Goal: Complete application form: Complete application form

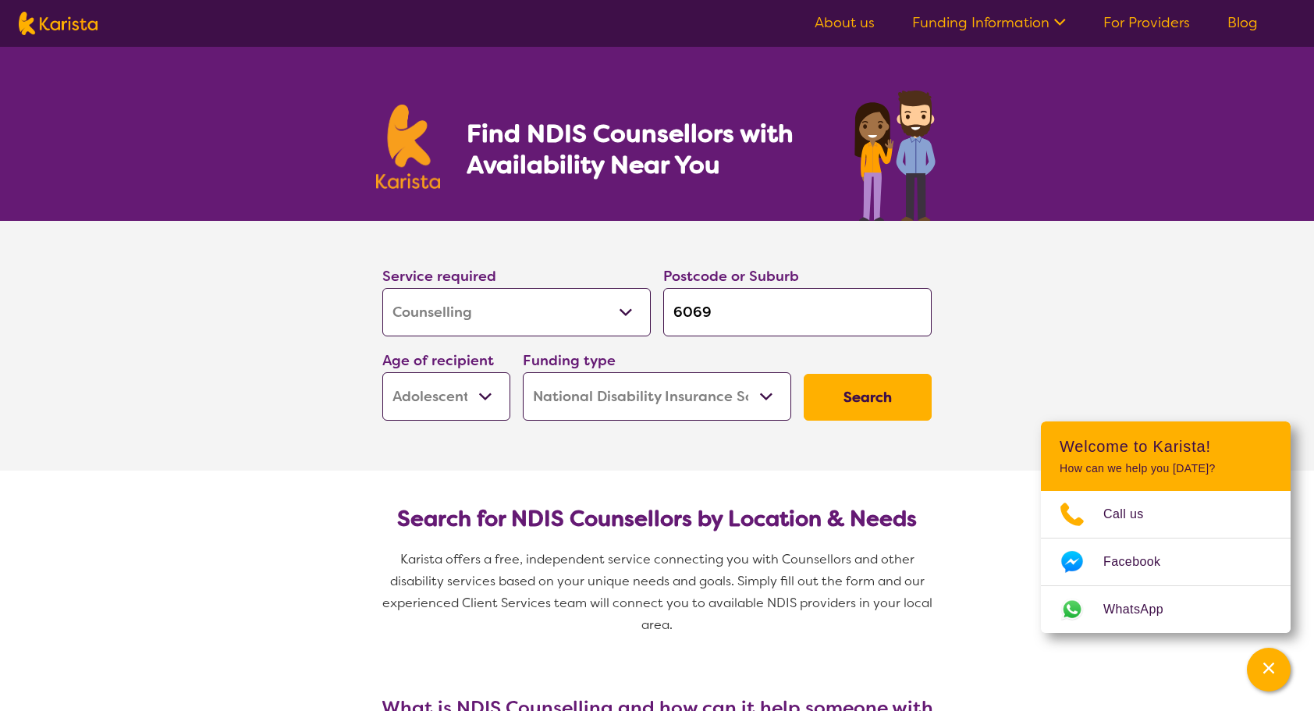
select select "Counselling"
select select "AS"
select select "NDIS"
select select "Counselling"
select select "AS"
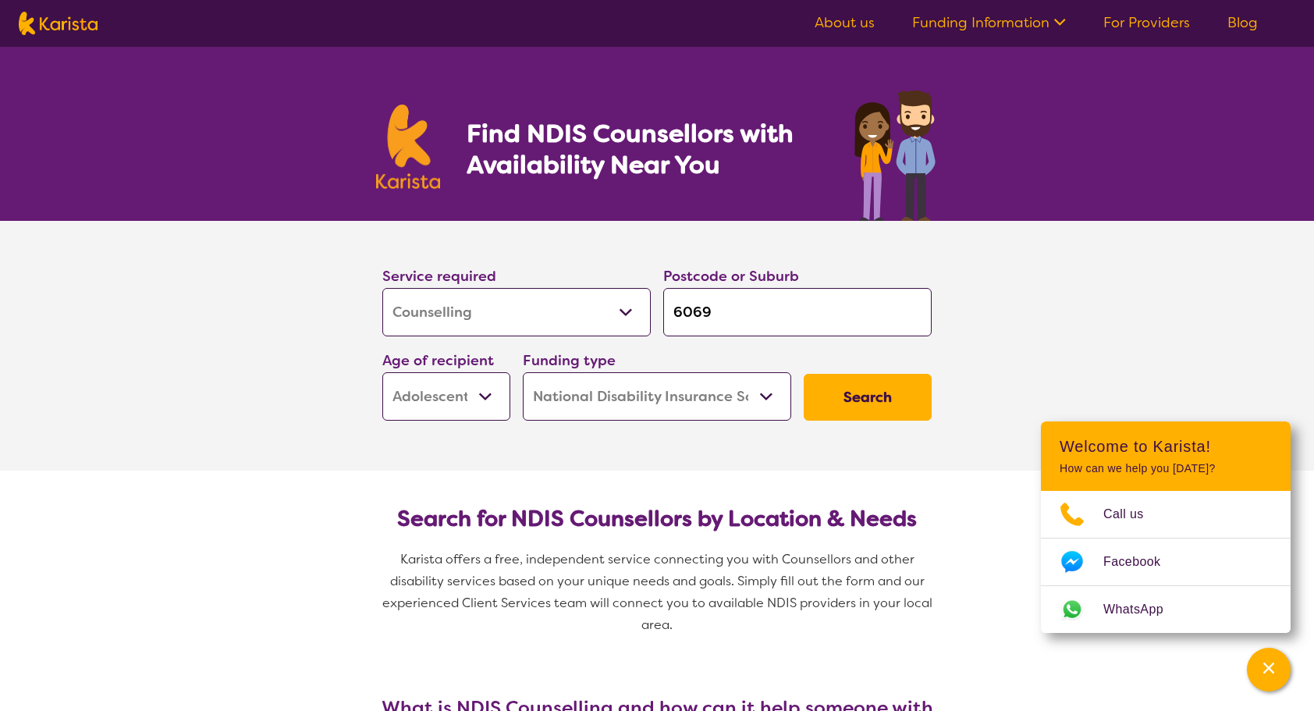
select select "NDIS"
select select "[MEDICAL_DATA]"
click at [382, 288] on select "Allied Health Assistant Assessment ([MEDICAL_DATA] or [MEDICAL_DATA]) Behaviour…" at bounding box center [516, 312] width 268 height 48
select select "[MEDICAL_DATA]"
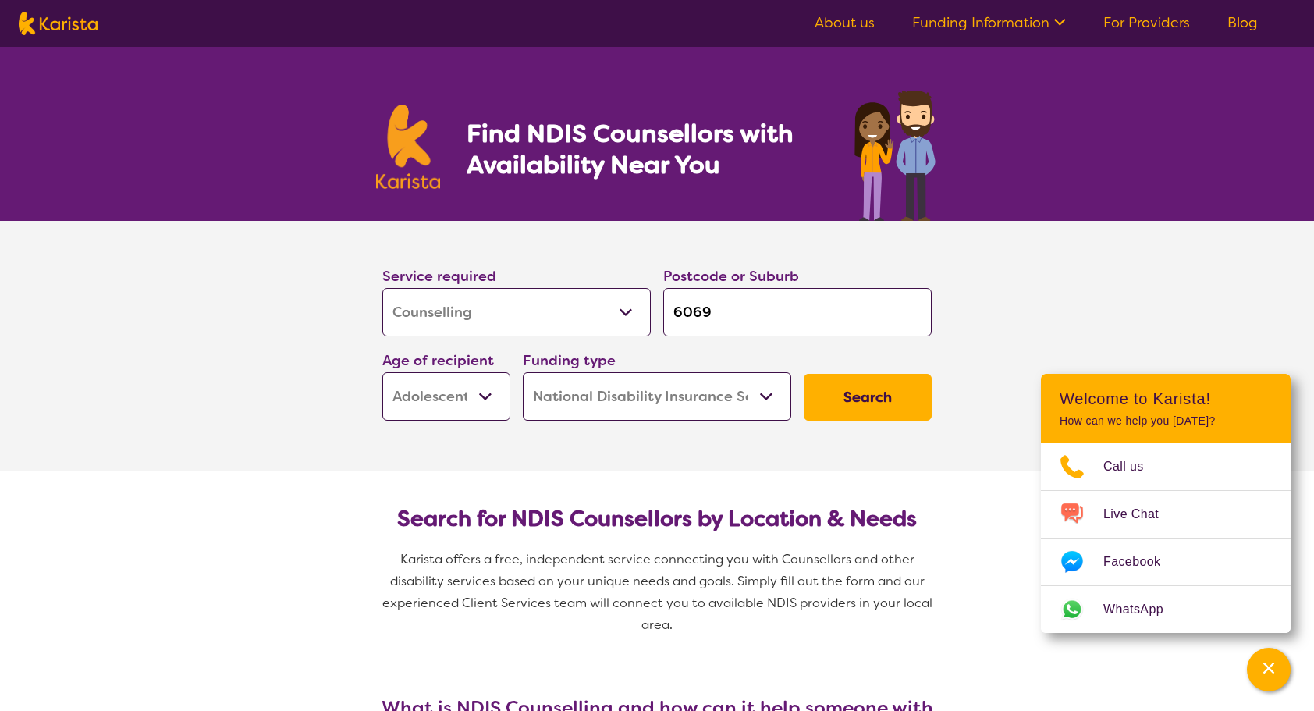
click at [721, 314] on input "6069" at bounding box center [797, 312] width 268 height 48
click at [714, 312] on input "6069" at bounding box center [797, 312] width 268 height 48
type input "606"
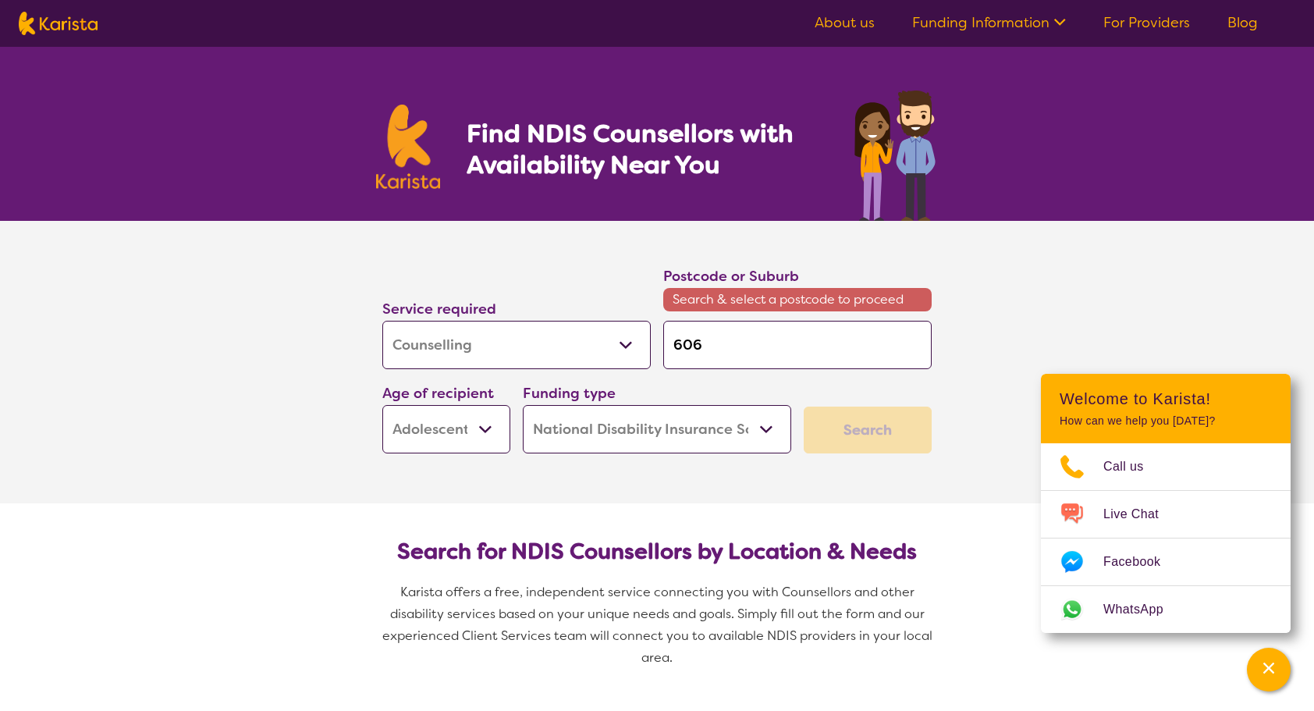
type input "60"
type input "6"
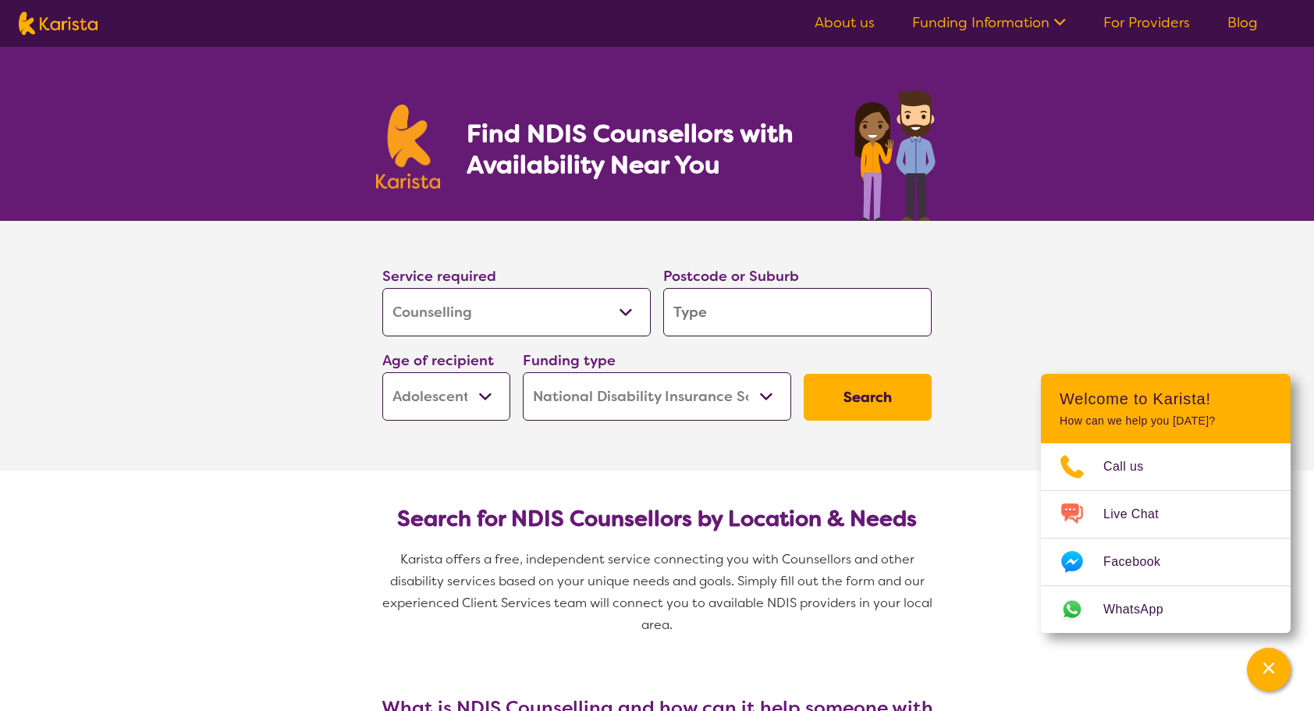
type input "1"
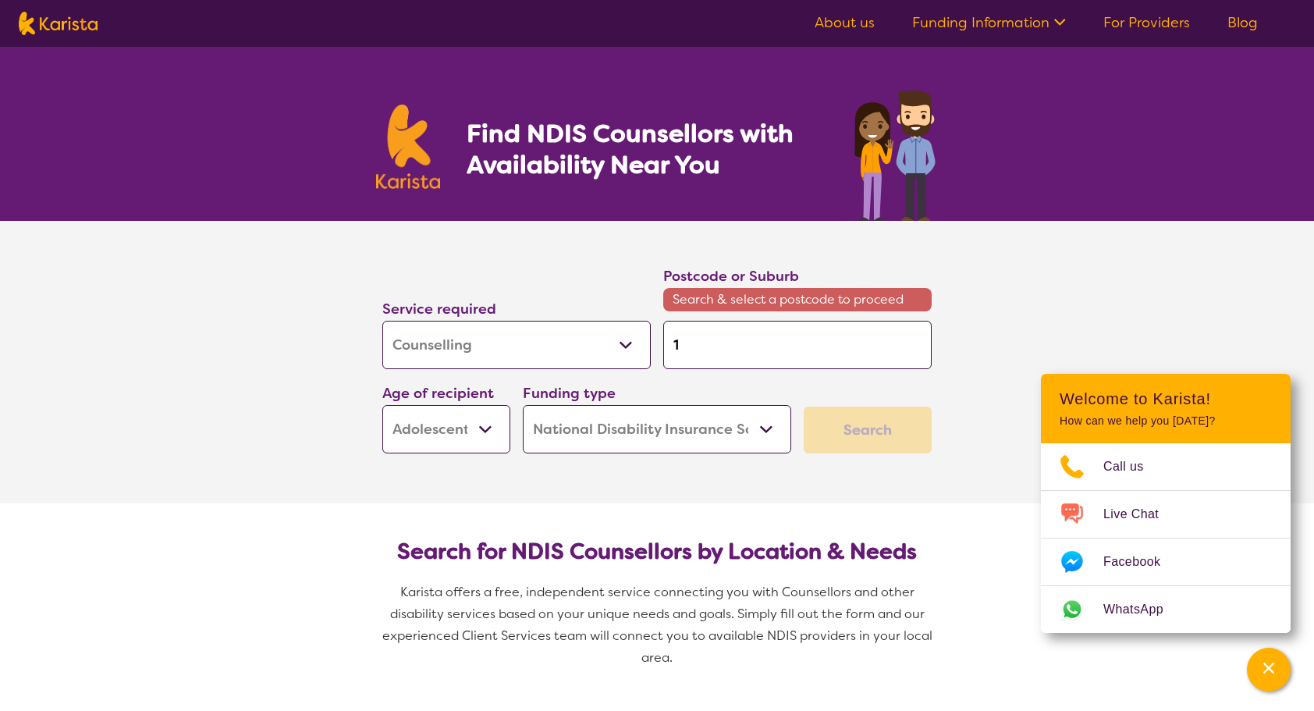
type input "19"
type input "196"
type input "1963"
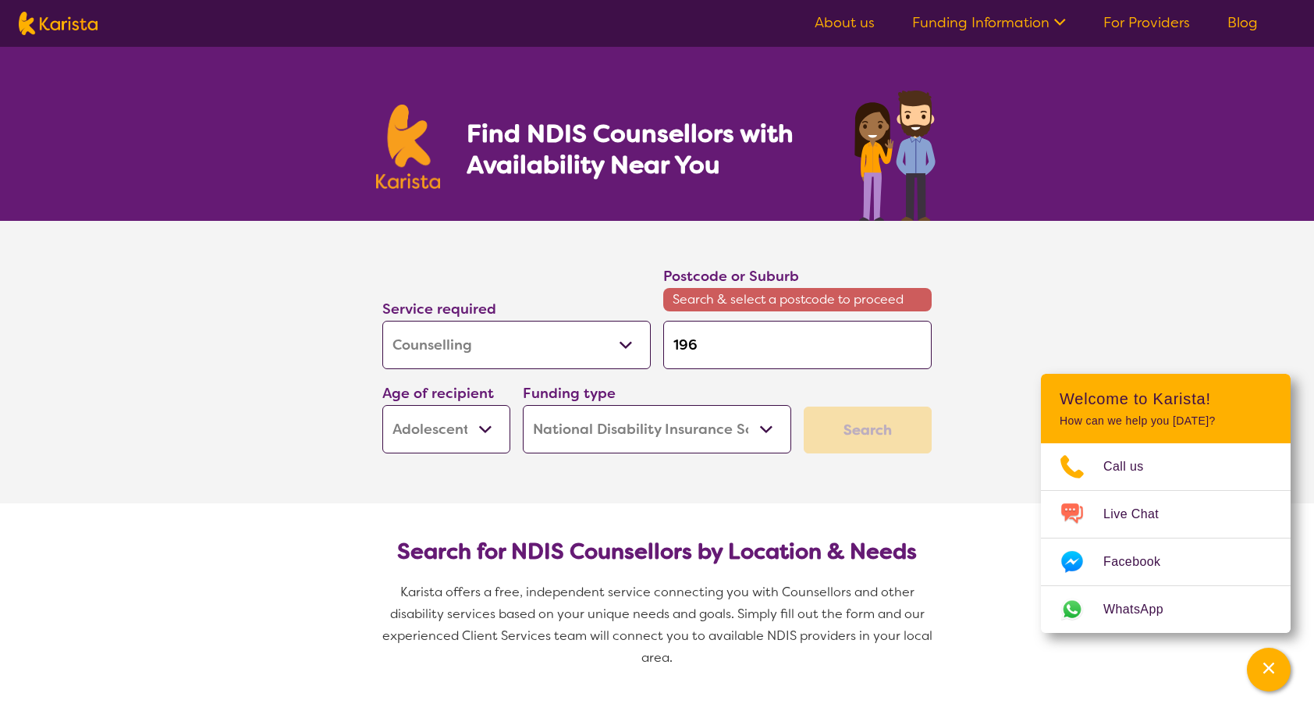
type input "1963"
type input "196"
type input "19"
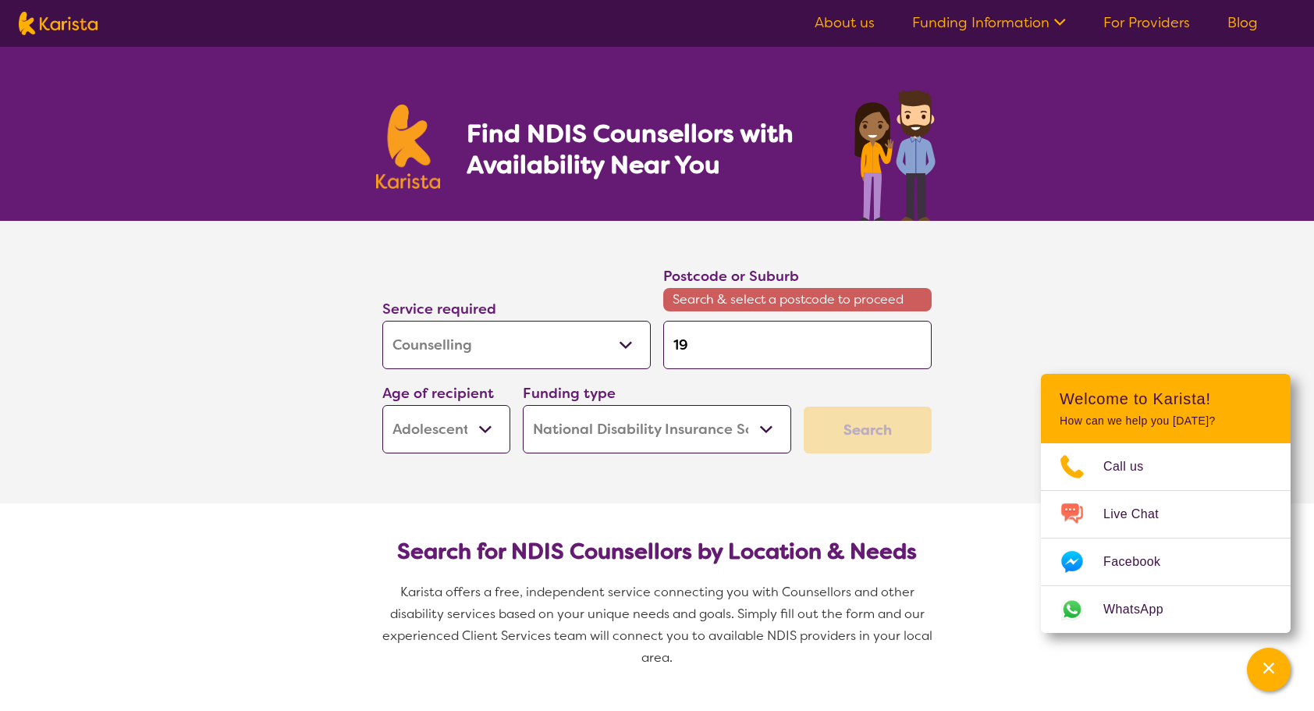
type input "1"
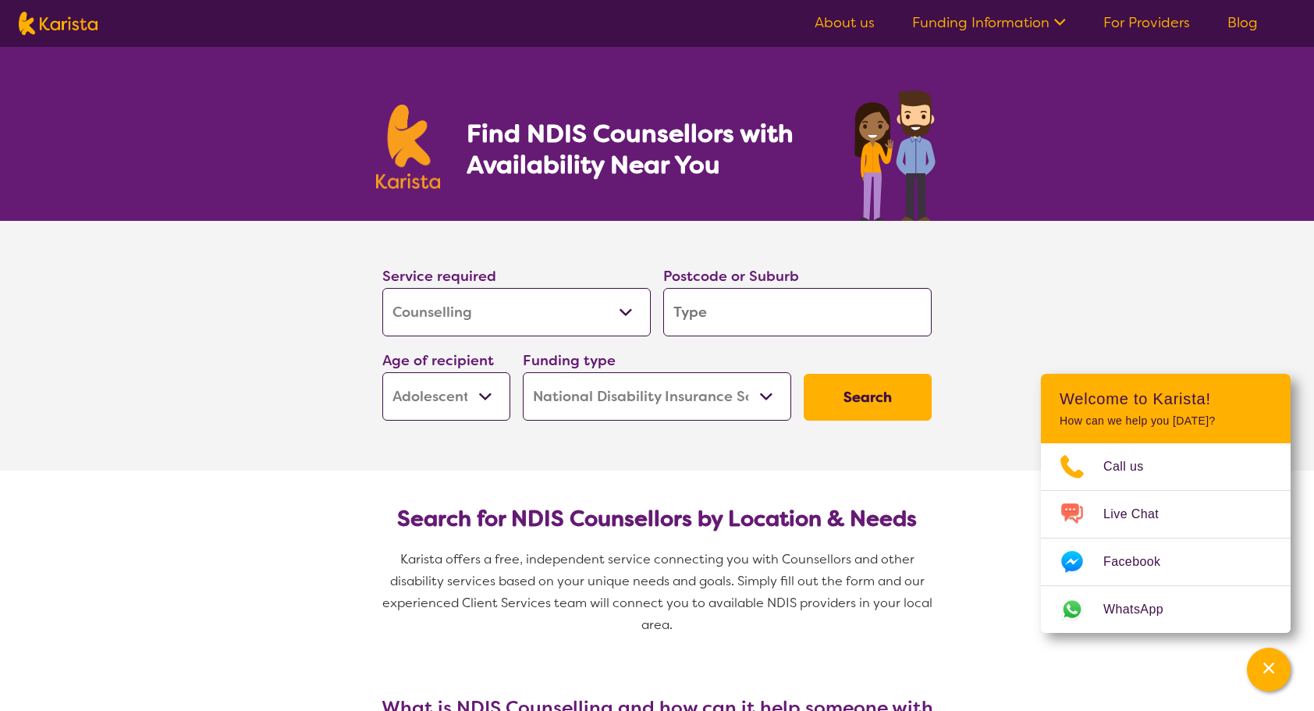
type input "2"
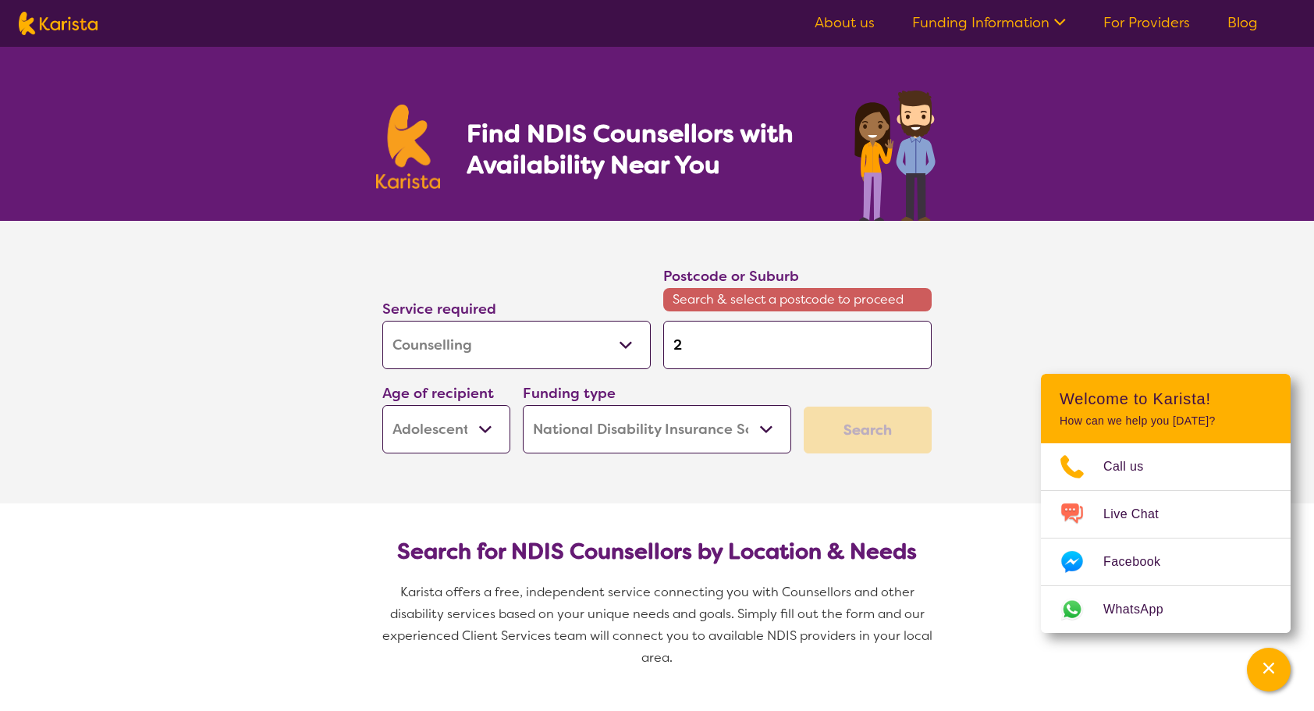
type input "22"
type input "225"
type input "2259"
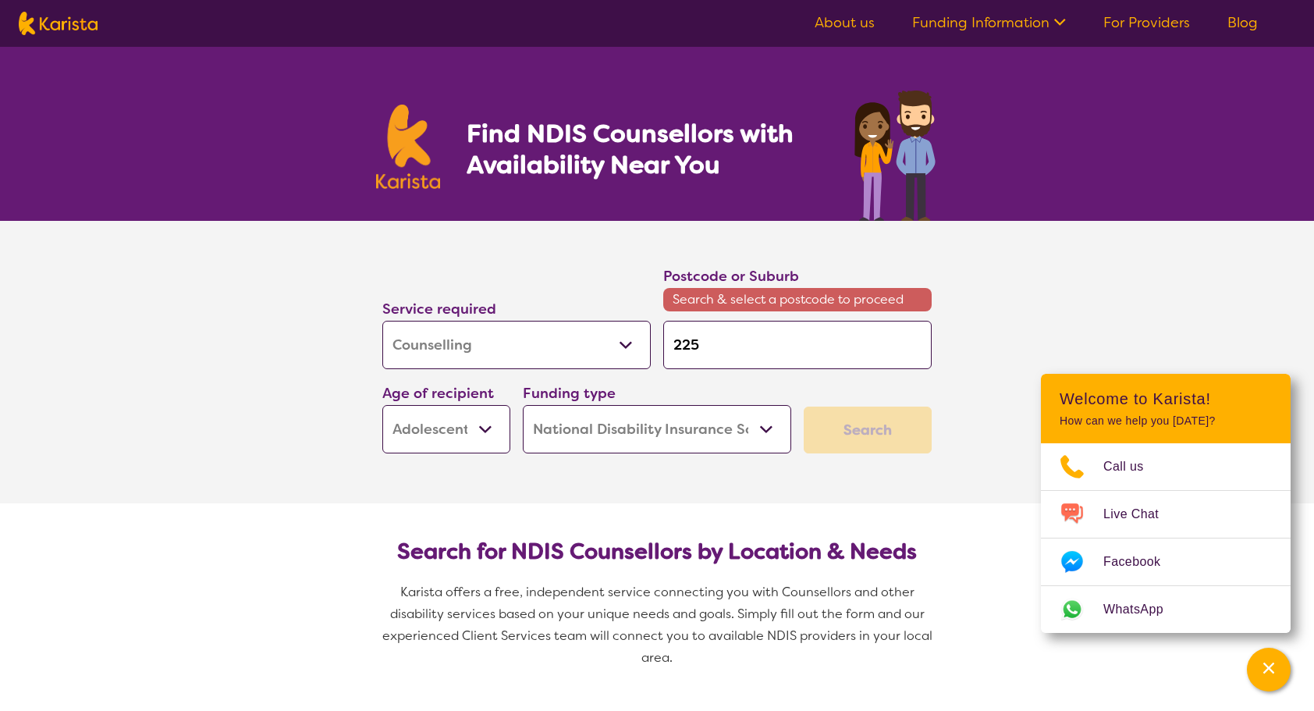
type input "2259"
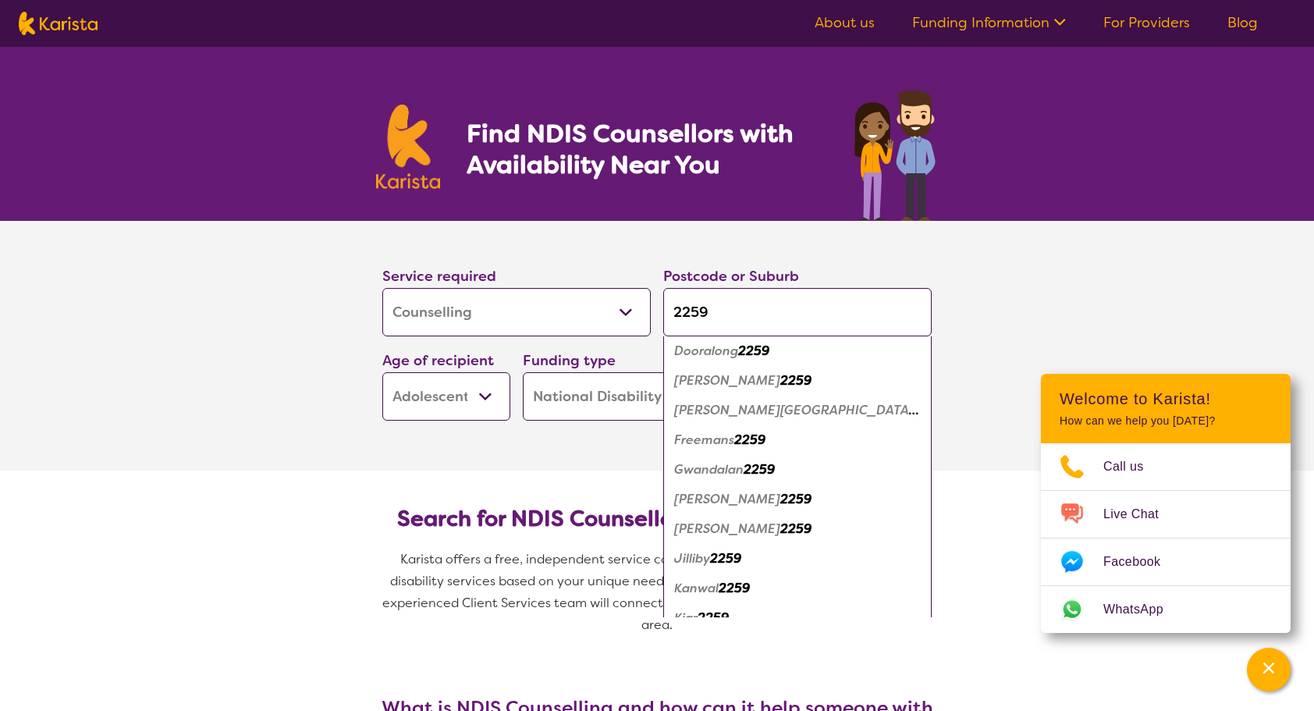
scroll to position [156, 0]
type input "2259"
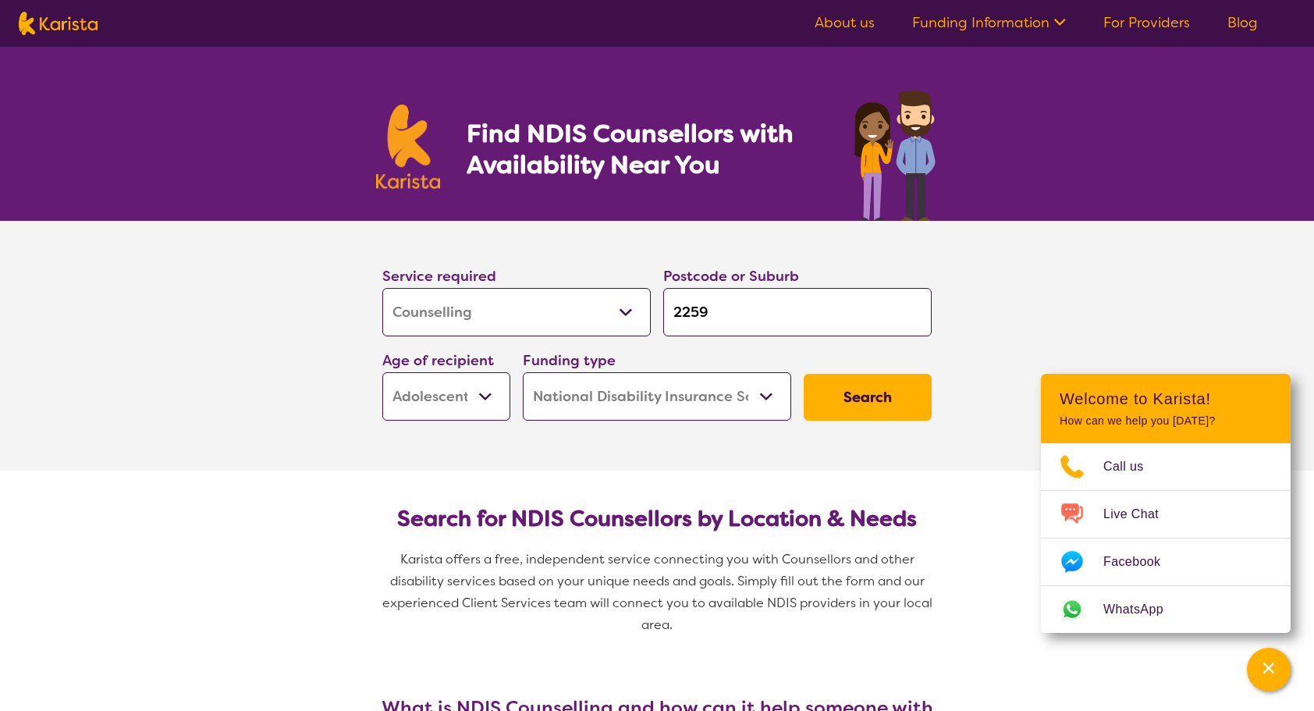
scroll to position [0, 0]
click at [472, 392] on select "Early Childhood - 0 to 9 Child - 10 to 11 Adolescent - 12 to 17 Adult - 18 to 6…" at bounding box center [446, 396] width 128 height 48
select select "AD"
click at [382, 372] on select "Early Childhood - 0 to 9 Child - 10 to 11 Adolescent - 12 to 17 Adult - 18 to 6…" at bounding box center [446, 396] width 128 height 48
select select "AD"
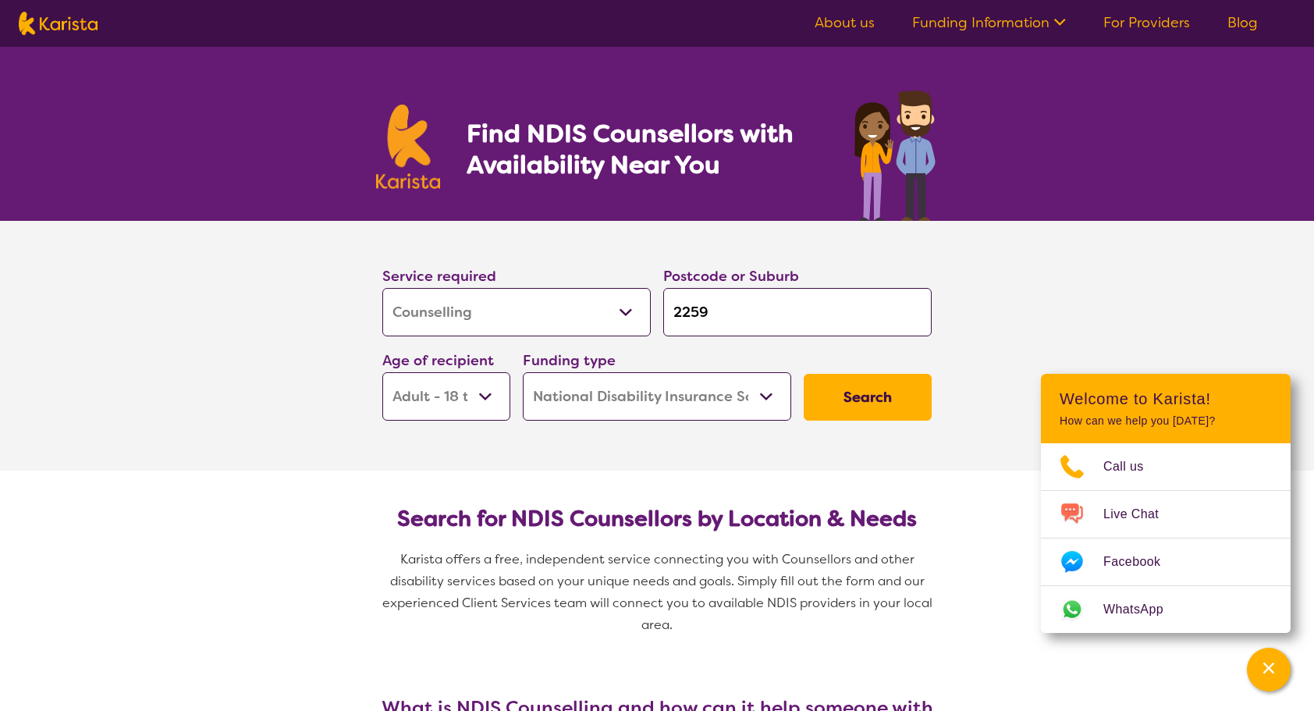
click at [901, 390] on button "Search" at bounding box center [868, 397] width 128 height 47
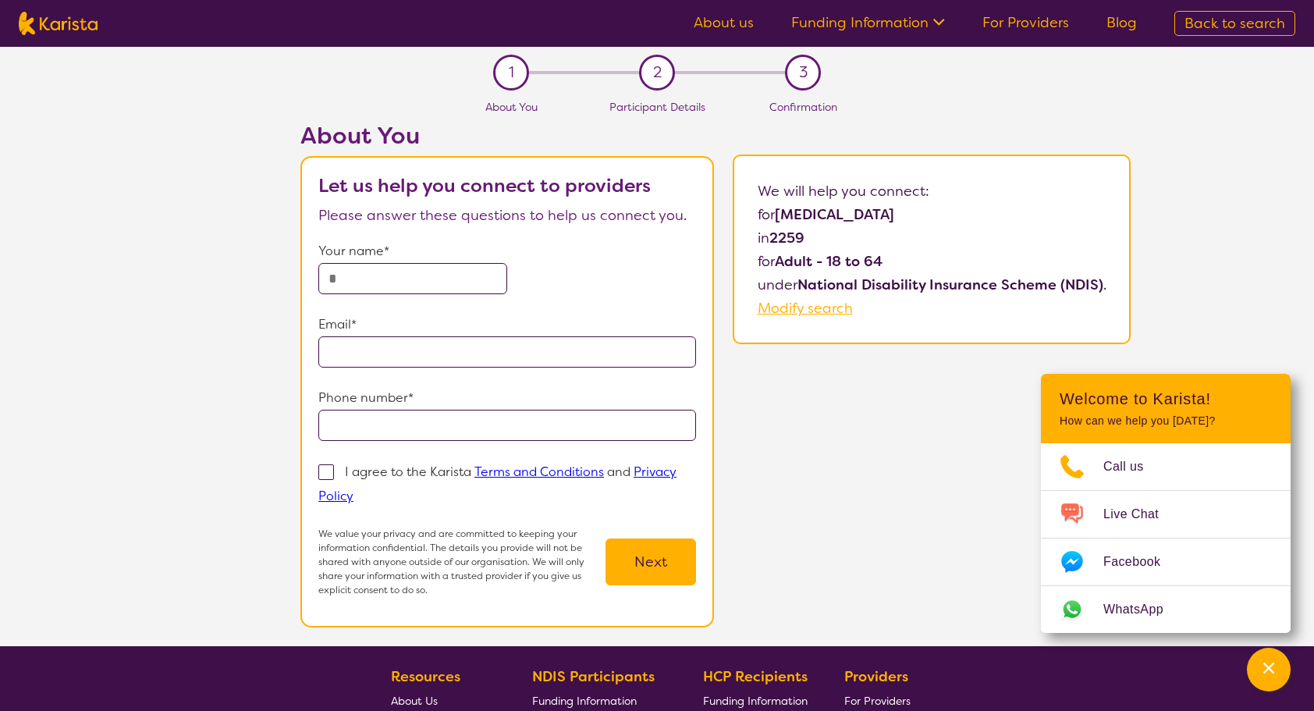
click at [370, 281] on input "text" at bounding box center [412, 278] width 189 height 31
type input "**********"
click at [331, 470] on span at bounding box center [326, 472] width 16 height 16
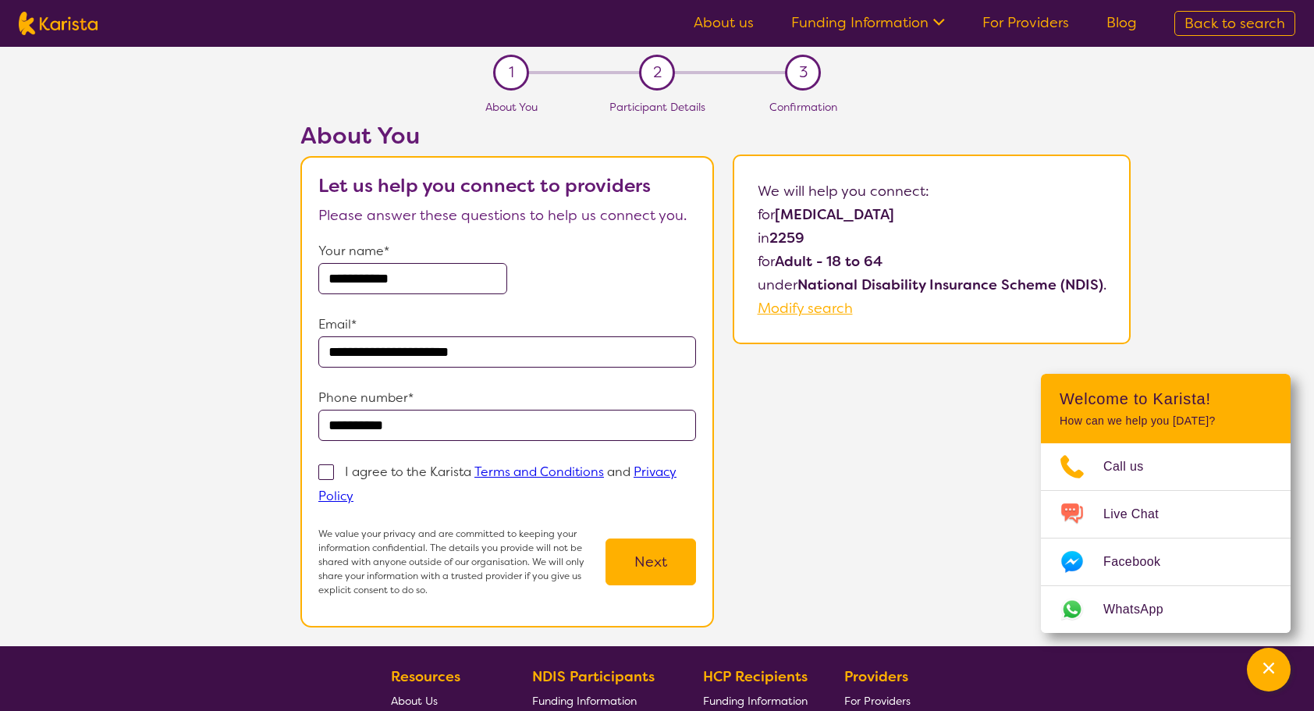
click at [353, 490] on input "I agree to the Karista Terms and Conditions and Privacy Policy" at bounding box center [358, 495] width 10 height 10
checkbox input "true"
click at [637, 564] on button "Next" at bounding box center [650, 561] width 90 height 47
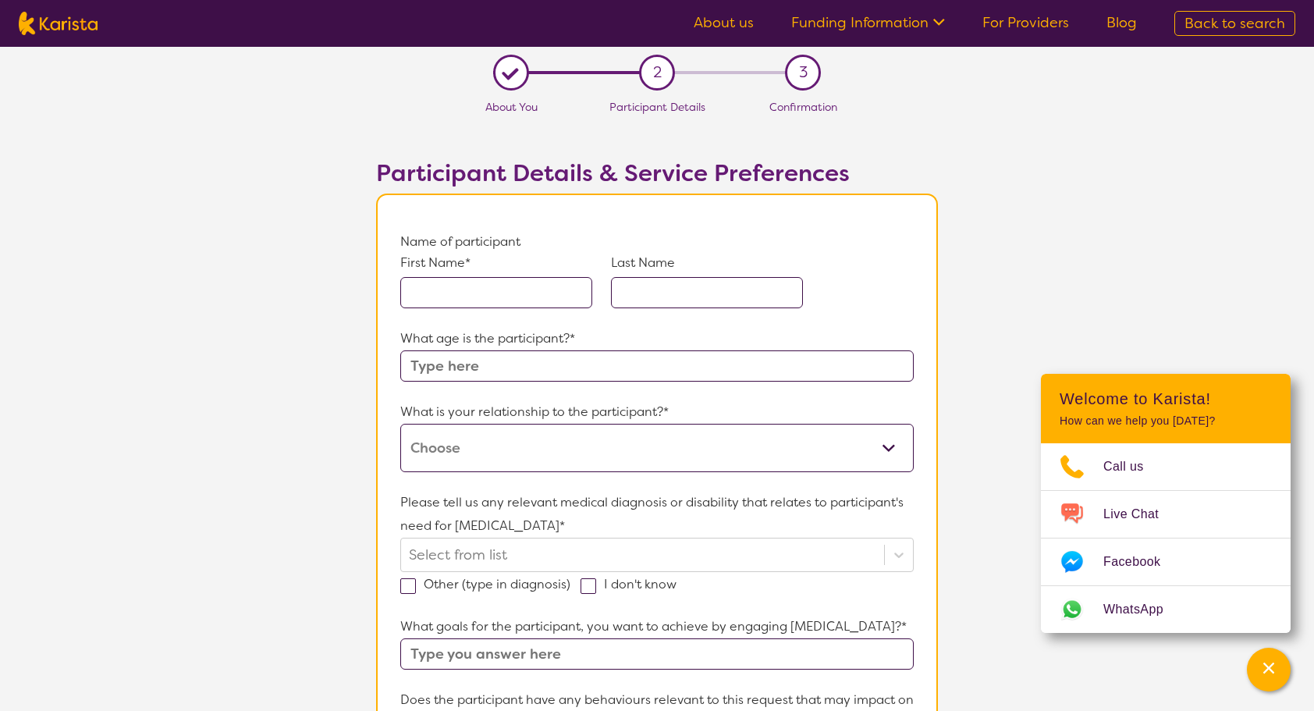
click at [423, 287] on input "text" at bounding box center [496, 292] width 192 height 31
type input "Mark"
click at [680, 290] on input "text" at bounding box center [707, 292] width 192 height 31
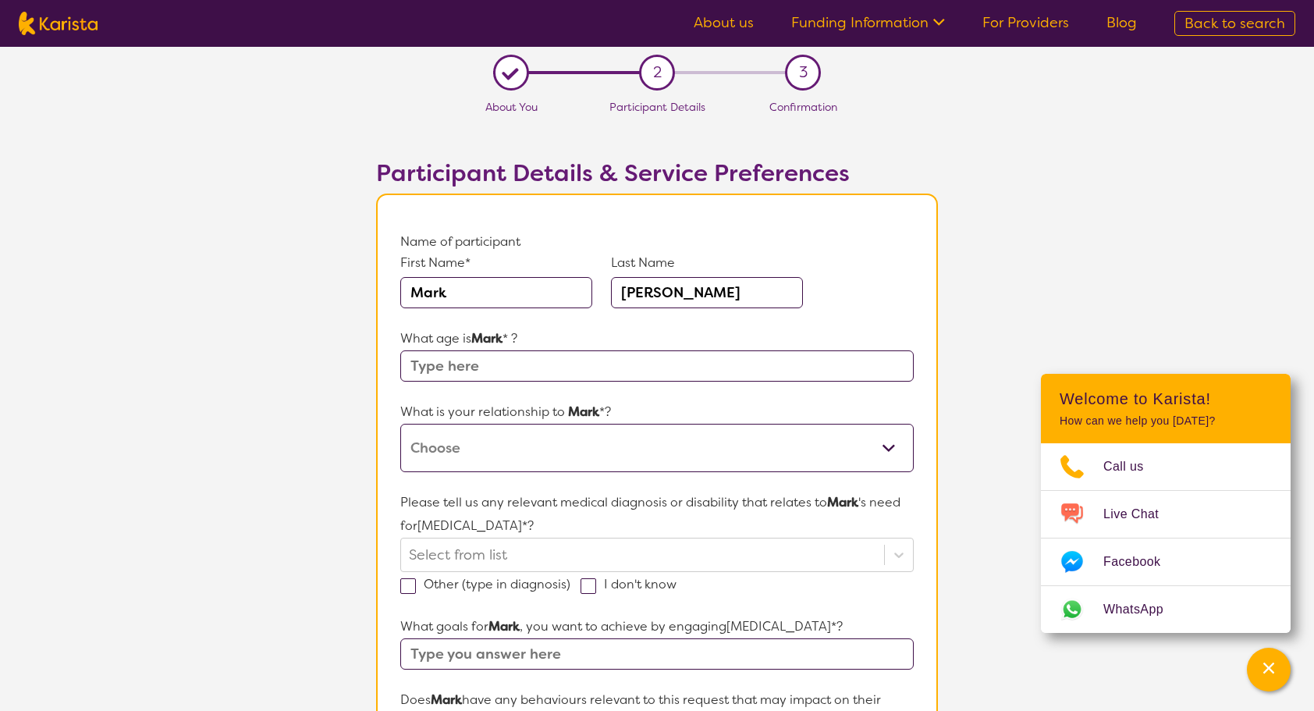
type input "[PERSON_NAME]"
click at [477, 356] on input "text" at bounding box center [656, 365] width 513 height 31
type input "62"
click at [452, 452] on select "This request is for myself I am their parent I am their child I am their spouse…" at bounding box center [656, 448] width 513 height 48
select select "I am their Support Coordinator"
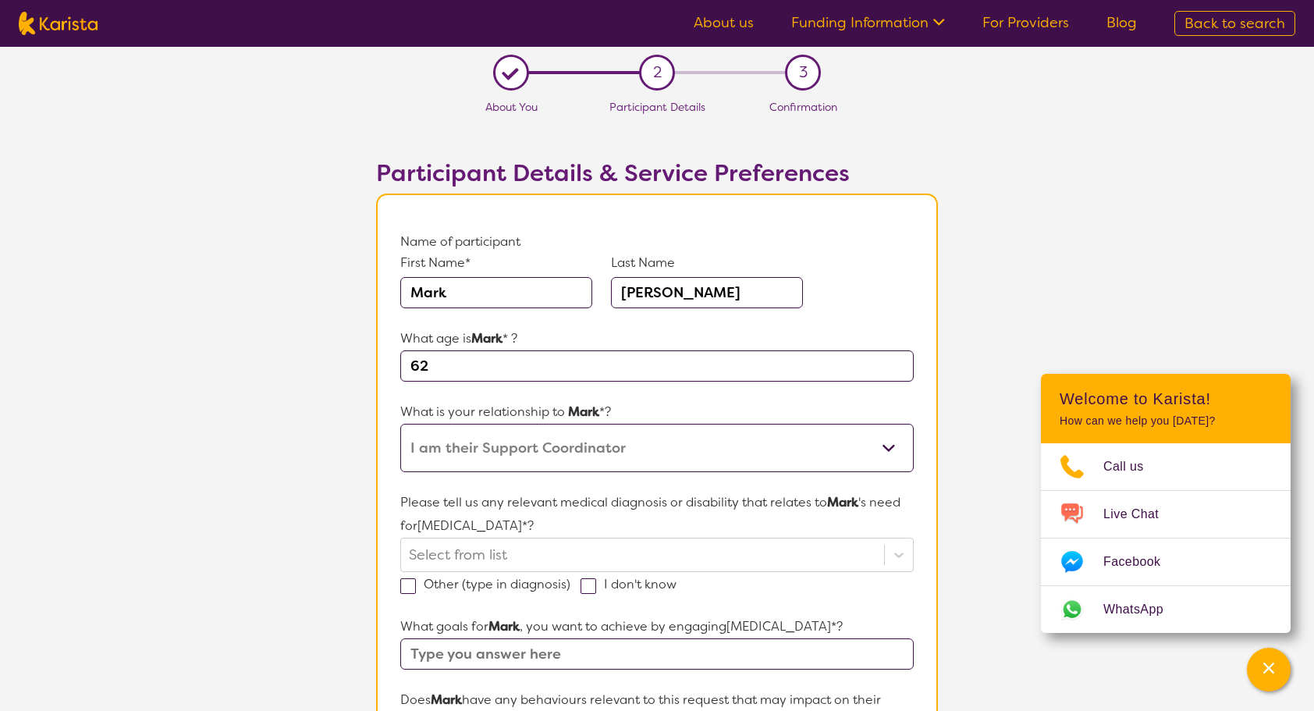
click at [400, 424] on select "This request is for myself I am their parent I am their child I am their spouse…" at bounding box center [656, 448] width 513 height 48
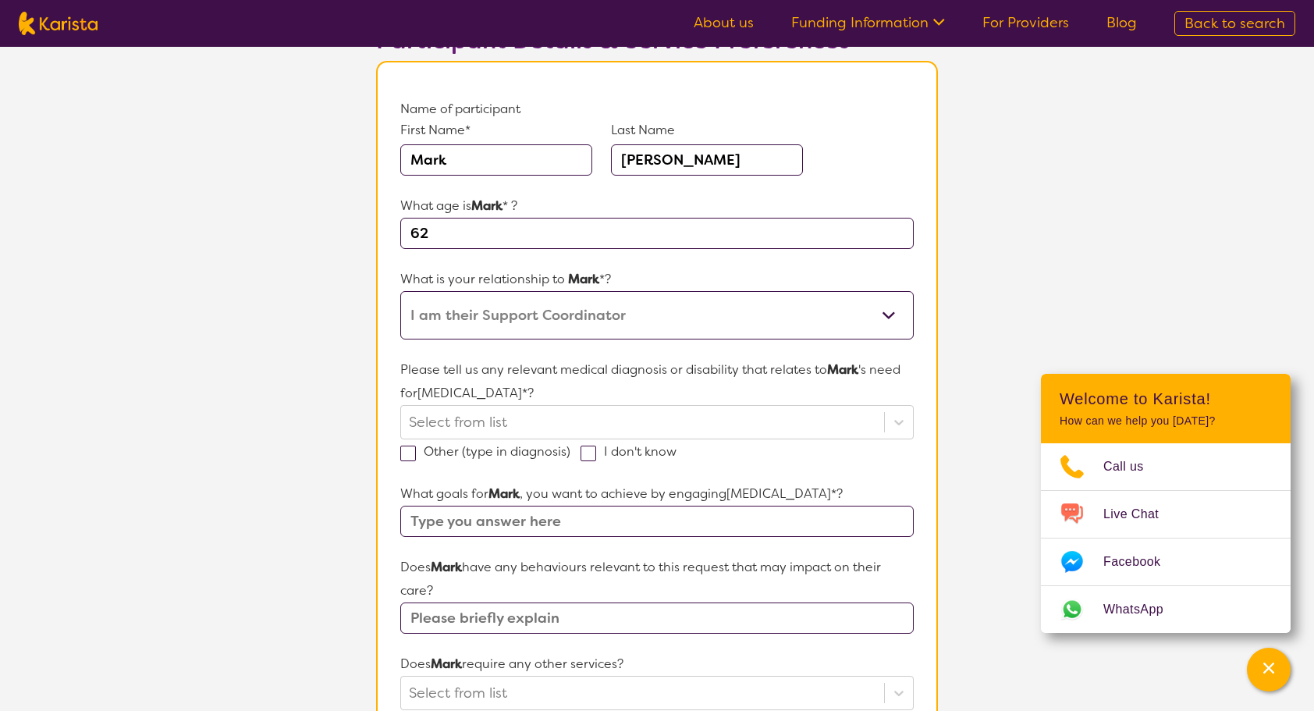
scroll to position [156, 0]
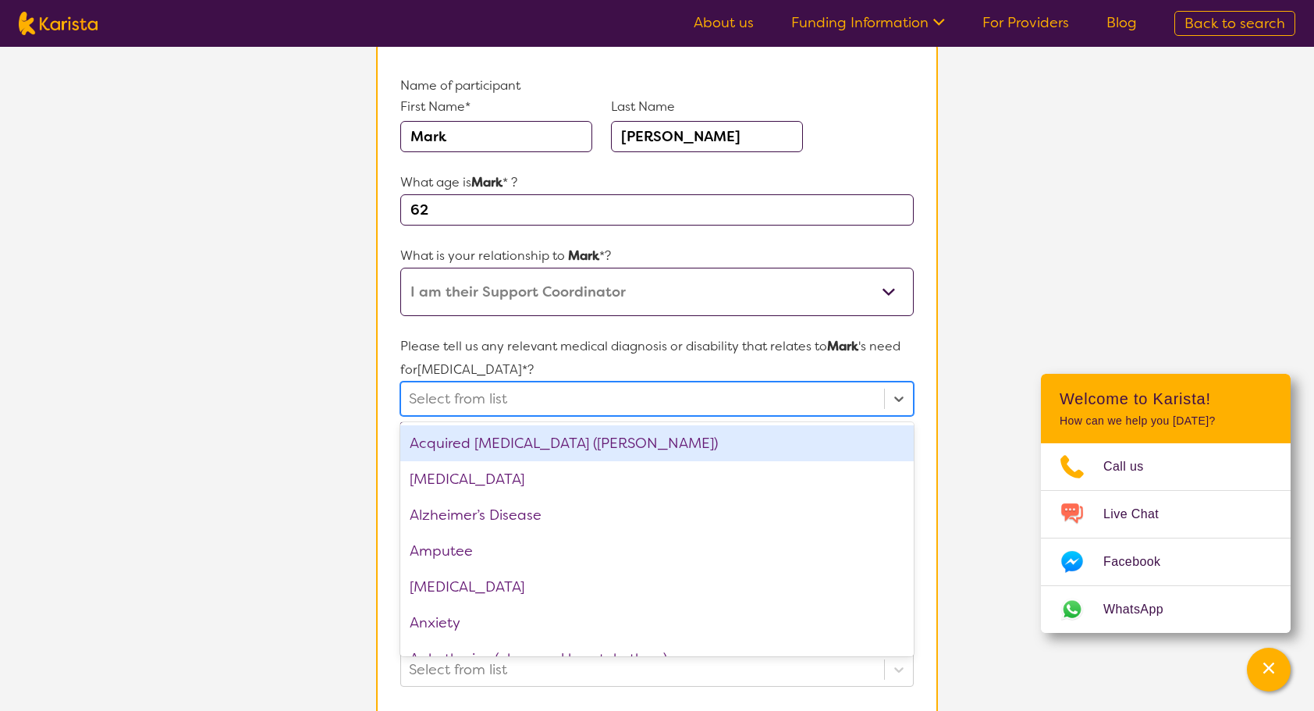
click at [432, 392] on div at bounding box center [642, 398] width 467 height 27
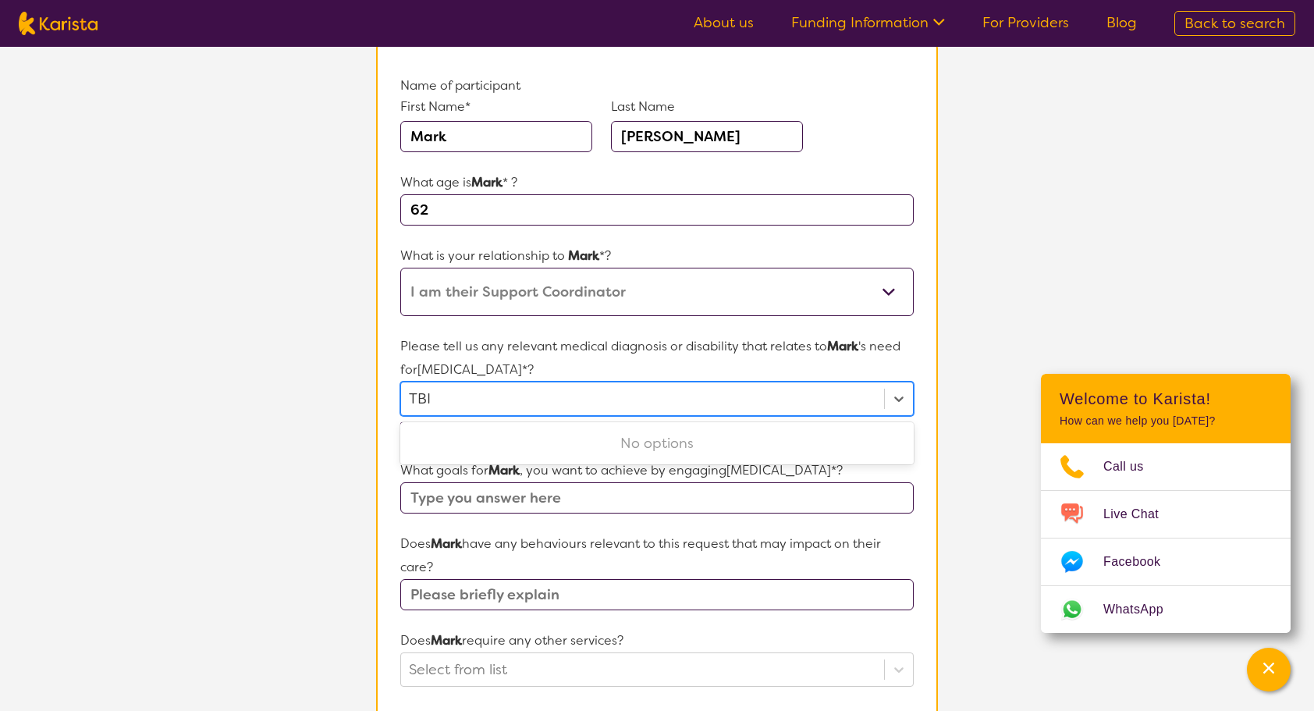
type input "TBI"
type input "TBI -"
click at [451, 397] on div at bounding box center [642, 398] width 467 height 27
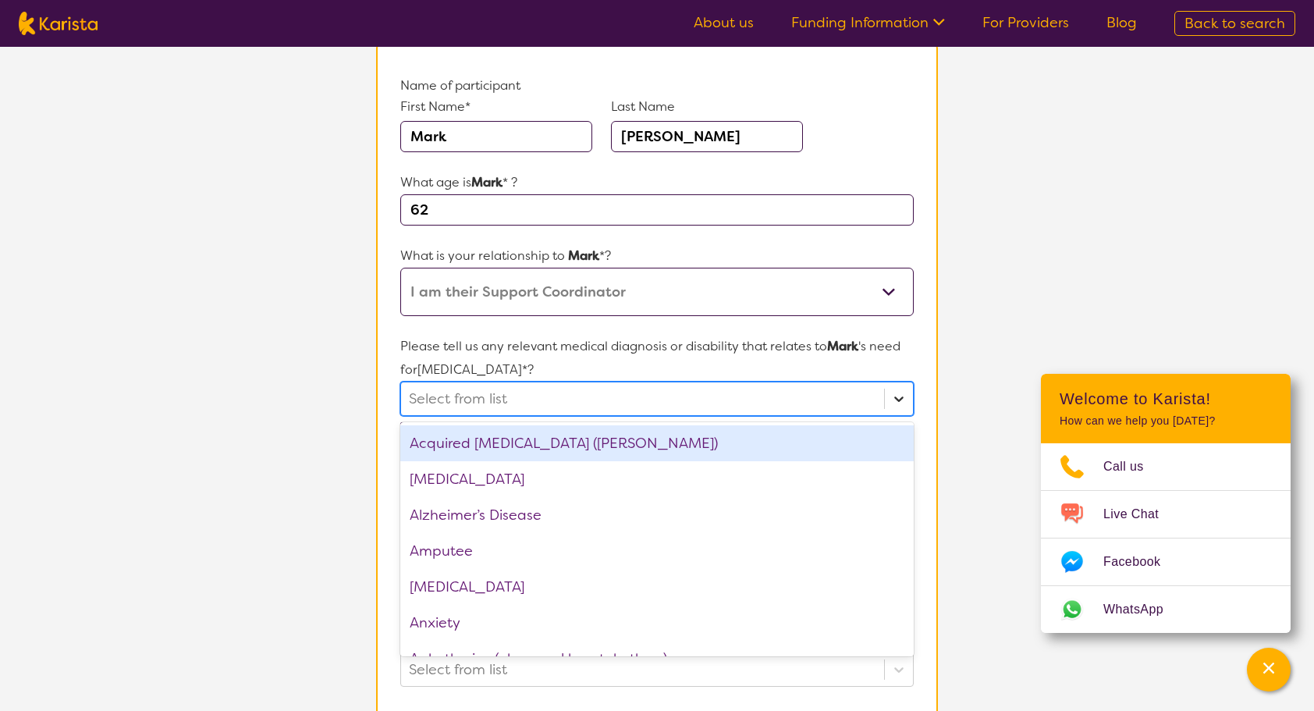
click at [899, 393] on icon at bounding box center [899, 399] width 16 height 16
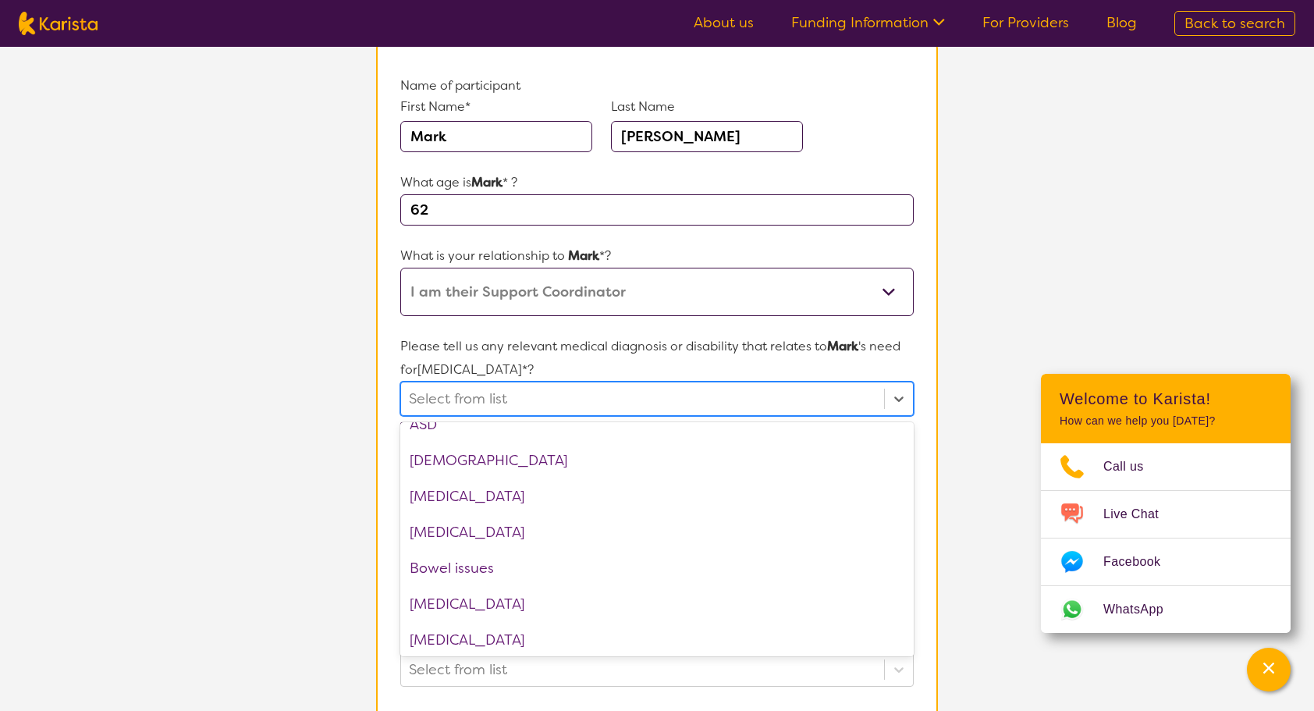
scroll to position [312, 0]
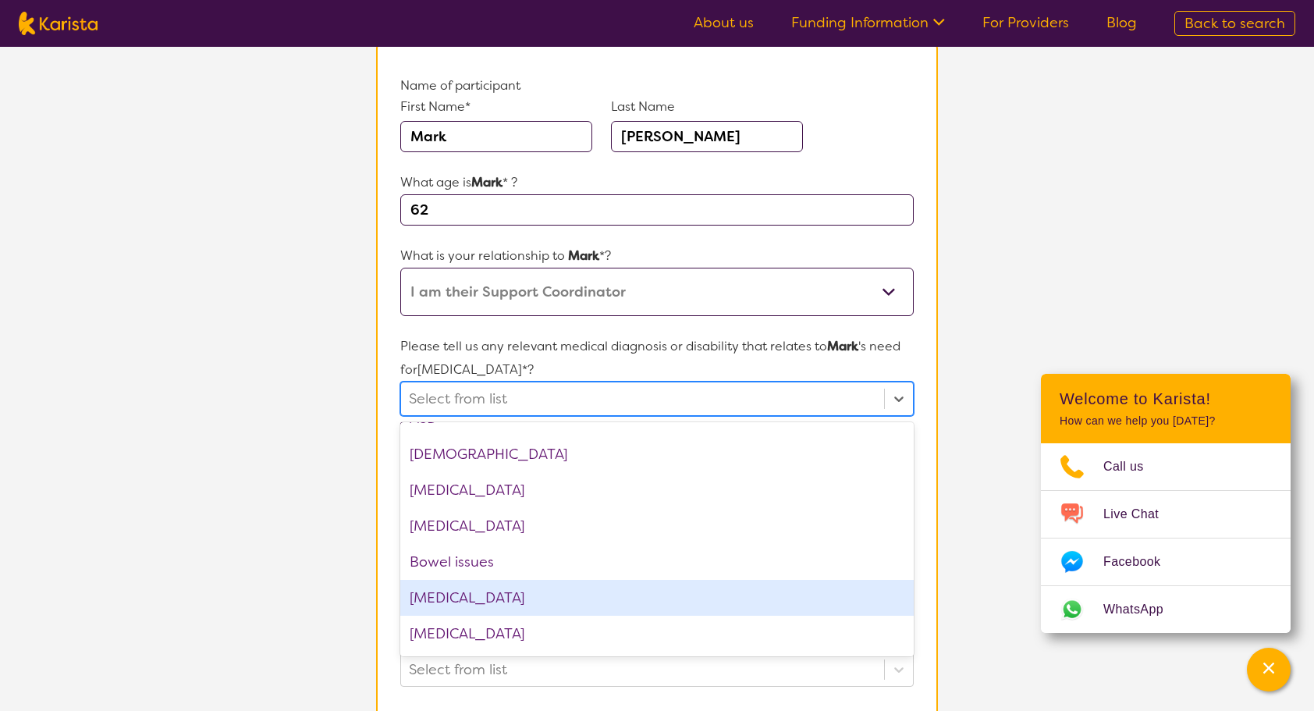
click at [465, 594] on div "[MEDICAL_DATA]" at bounding box center [656, 598] width 513 height 36
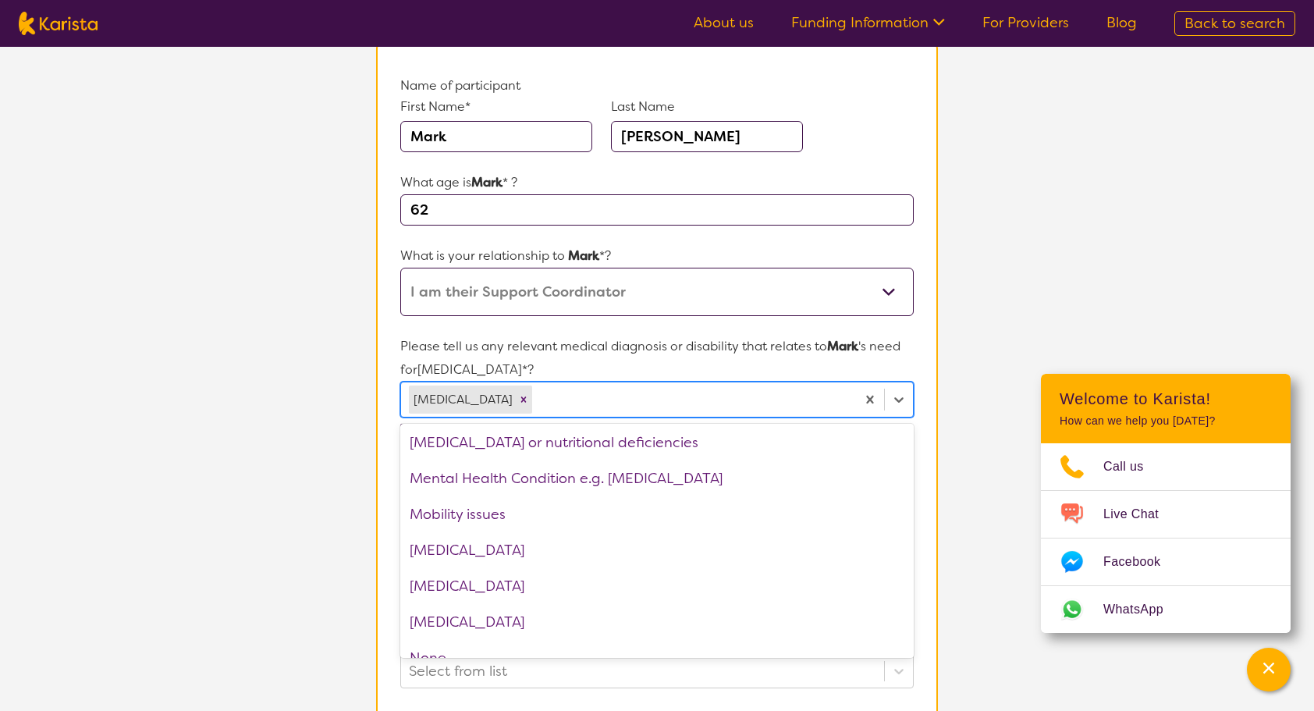
scroll to position [1560, 0]
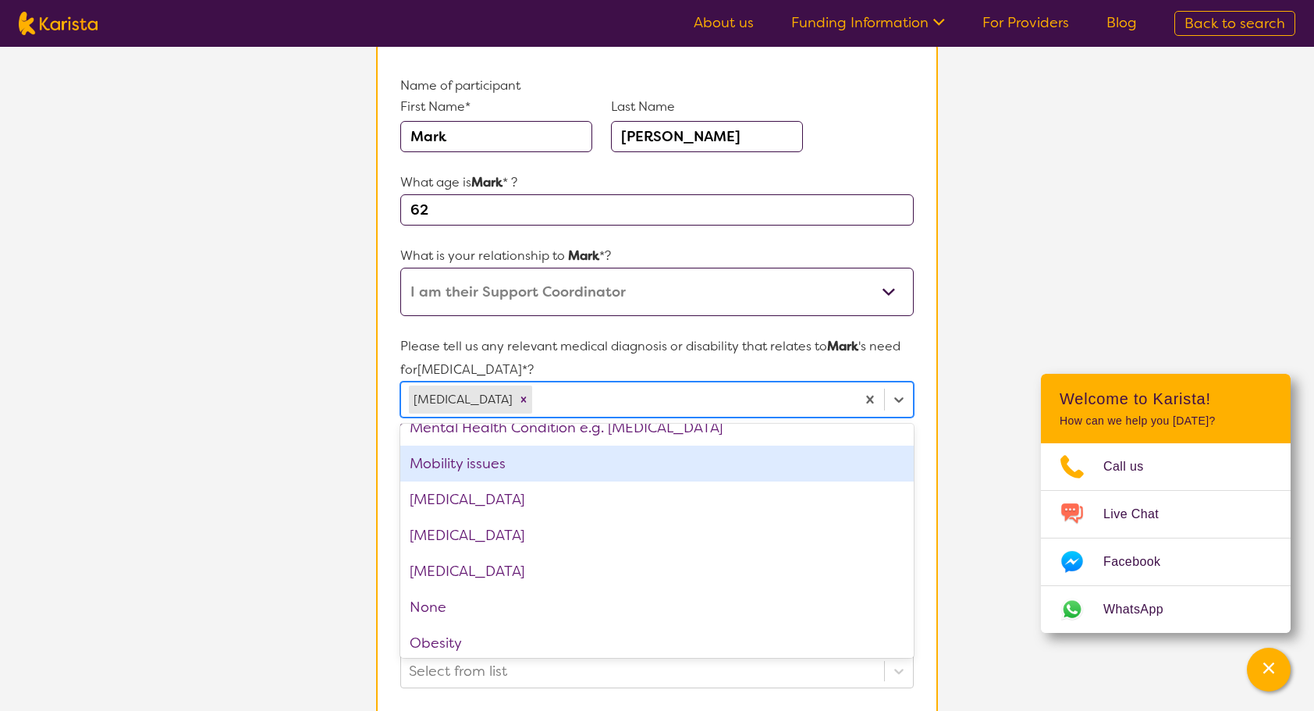
click at [483, 467] on div "Mobility issues" at bounding box center [656, 463] width 513 height 36
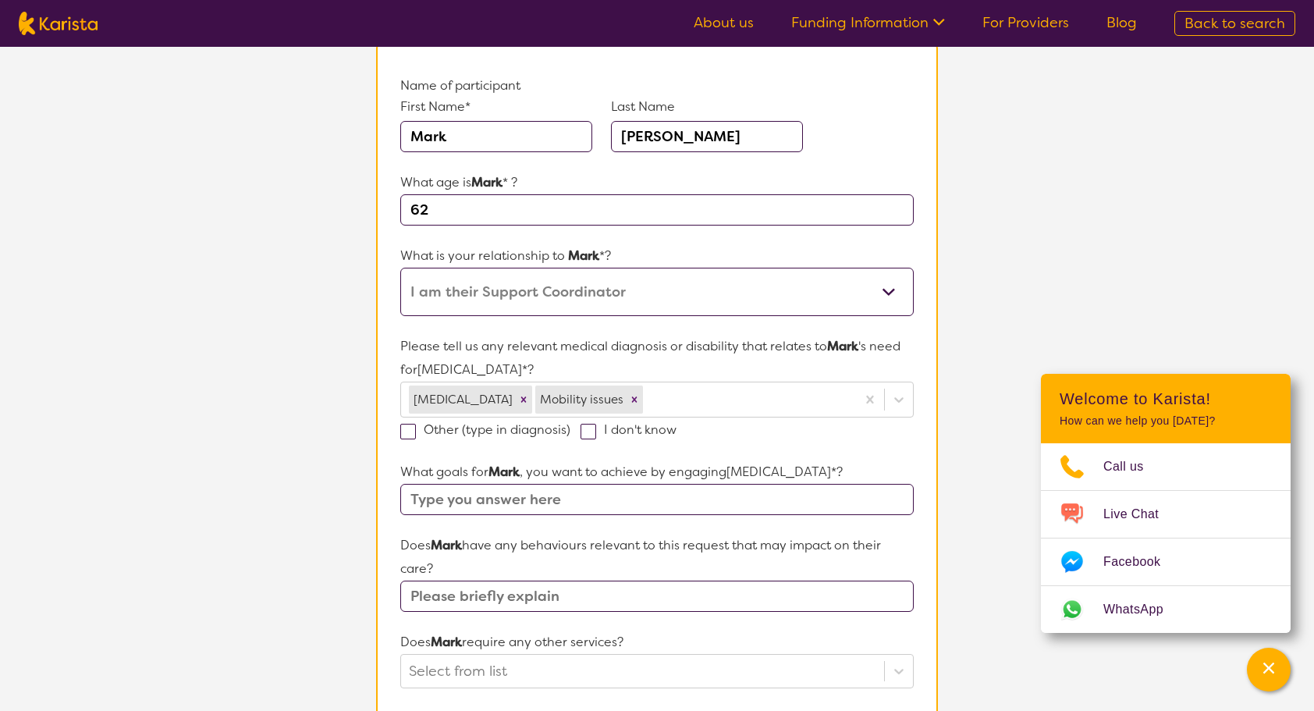
click at [1019, 486] on section "L About You 2 Participant Details 3 Confirmation Participant Details & Service …" at bounding box center [657, 579] width 1314 height 1377
click at [449, 497] on input "text" at bounding box center [656, 499] width 513 height 31
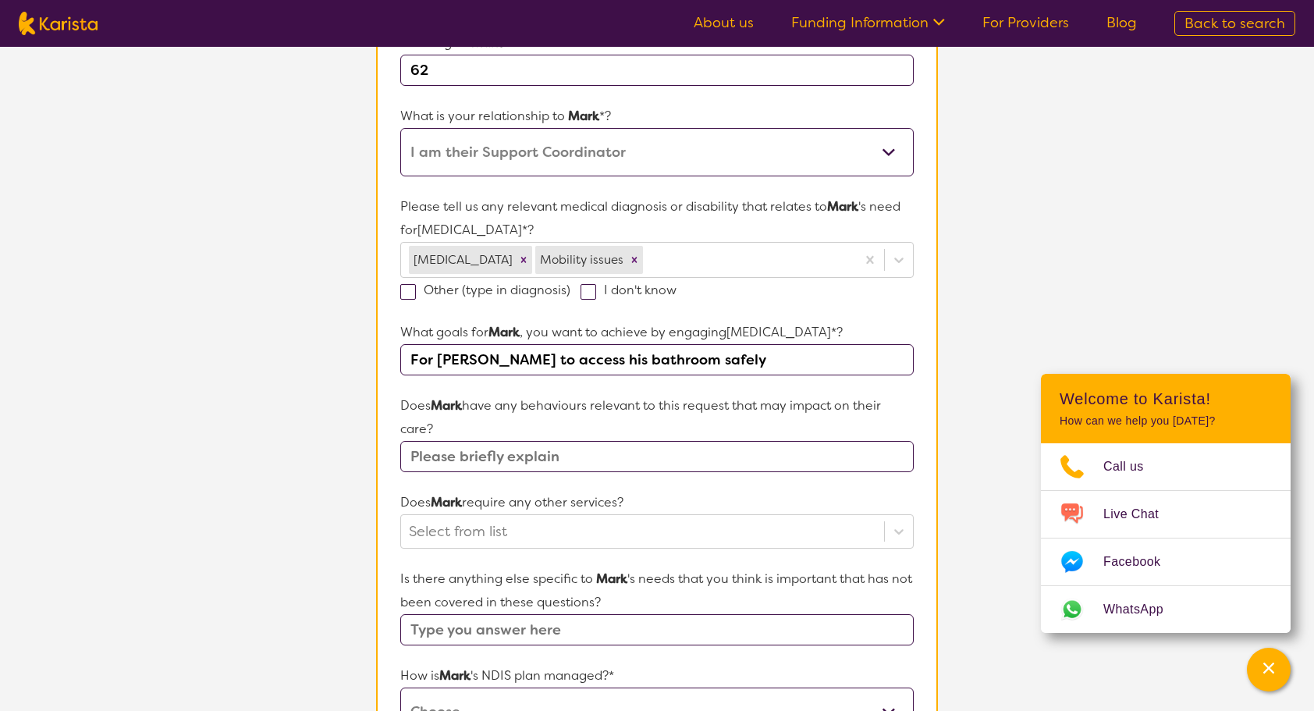
scroll to position [312, 0]
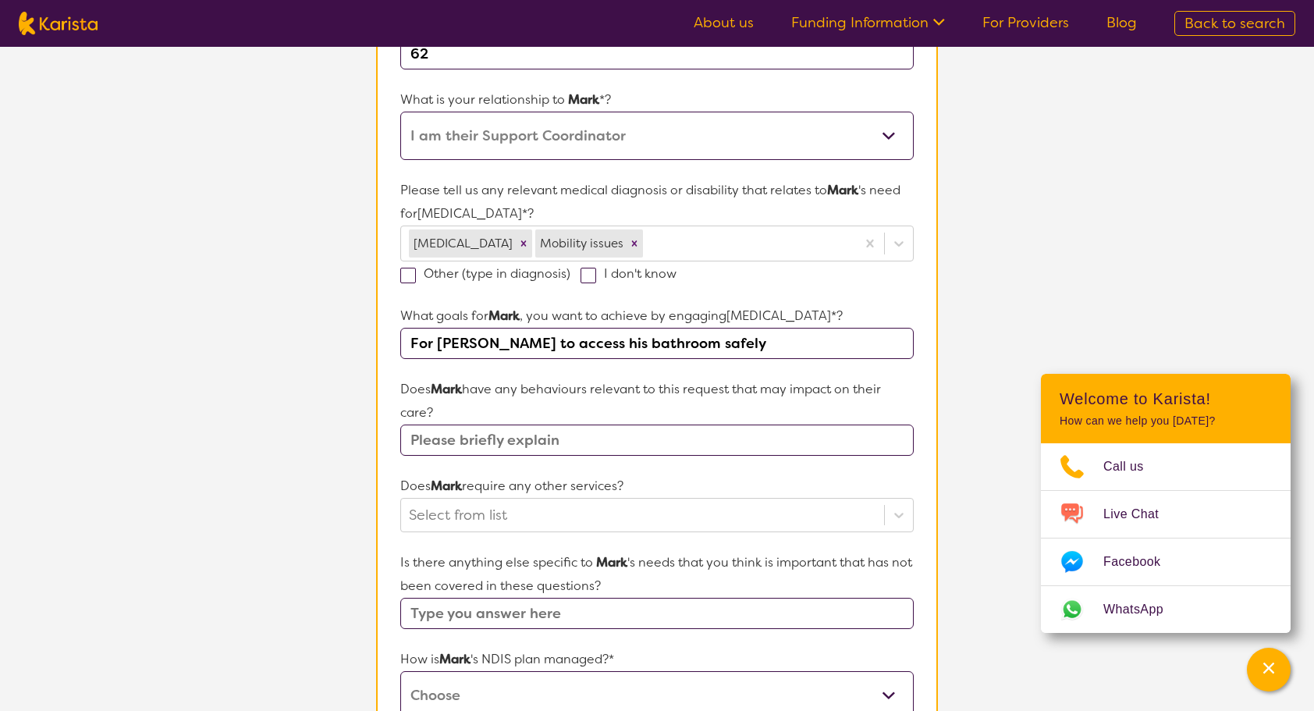
type input "For [PERSON_NAME] to access his bathroom safely"
click at [445, 438] on input "text" at bounding box center [656, 439] width 513 height 31
type input "No"
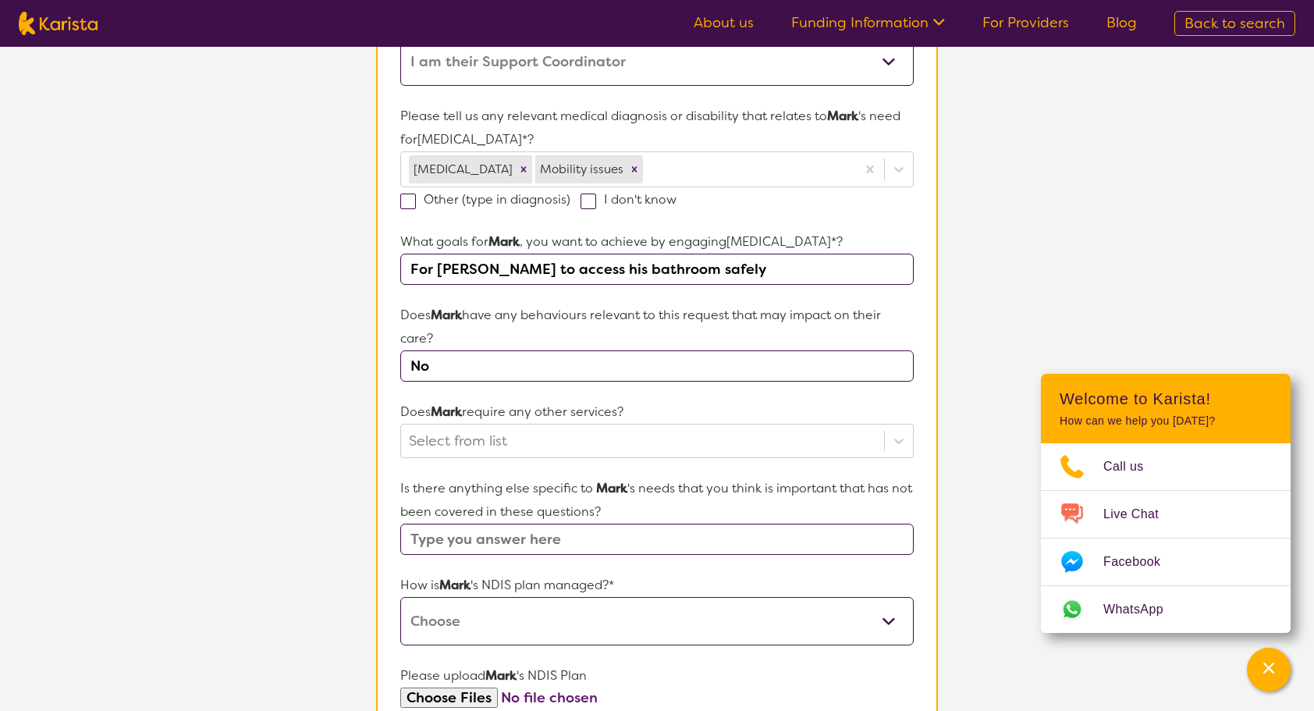
scroll to position [390, 0]
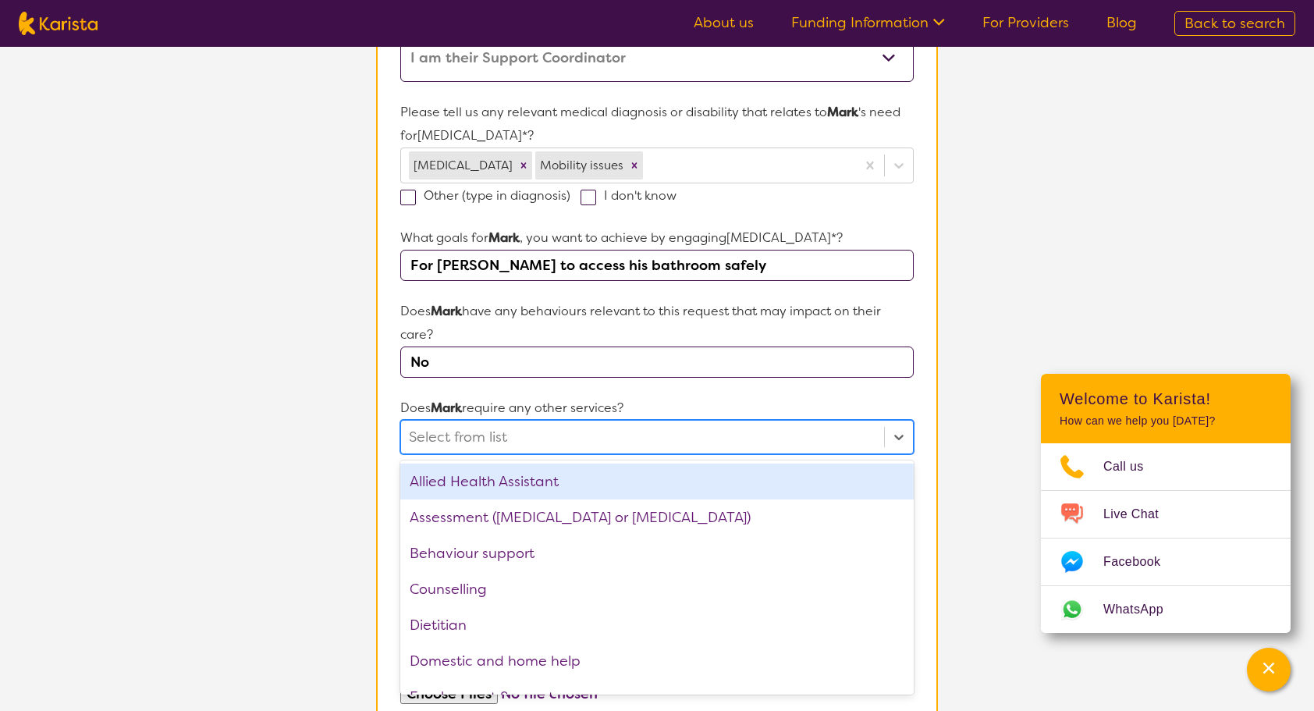
click at [536, 431] on div at bounding box center [642, 437] width 467 height 27
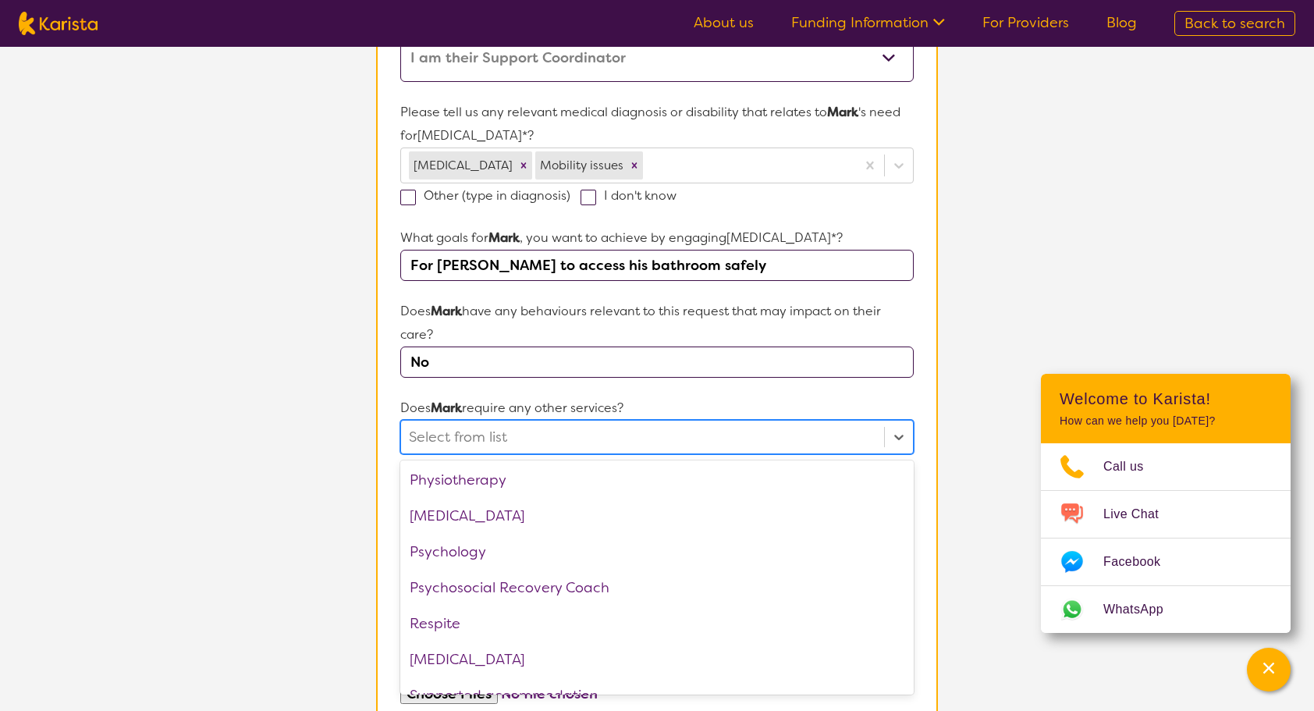
scroll to position [526, 0]
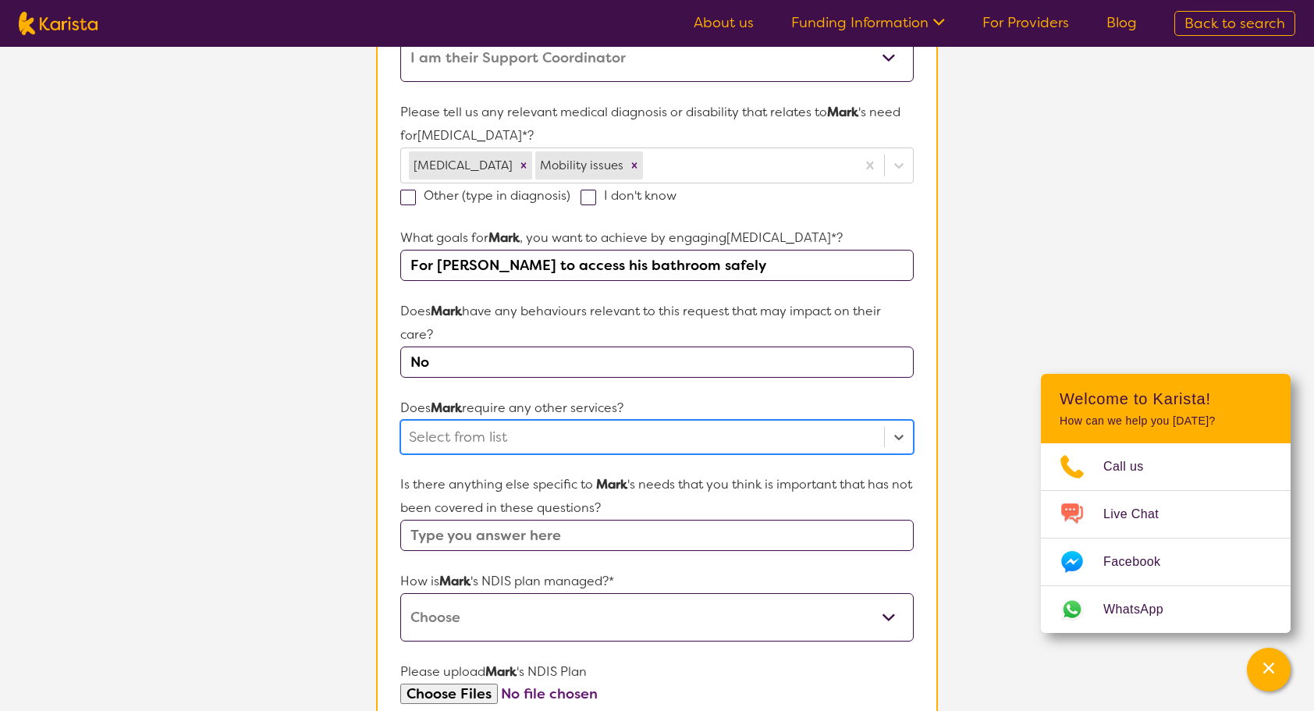
click at [518, 428] on div at bounding box center [642, 437] width 467 height 27
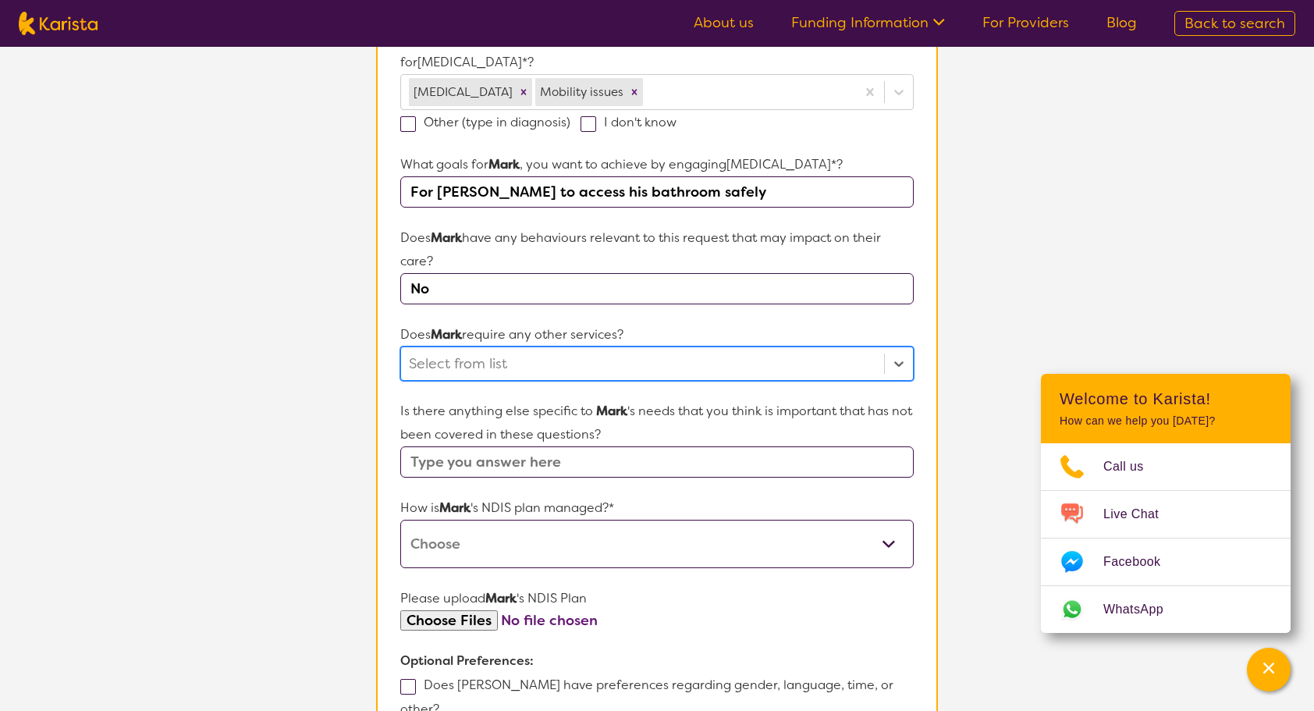
scroll to position [468, 0]
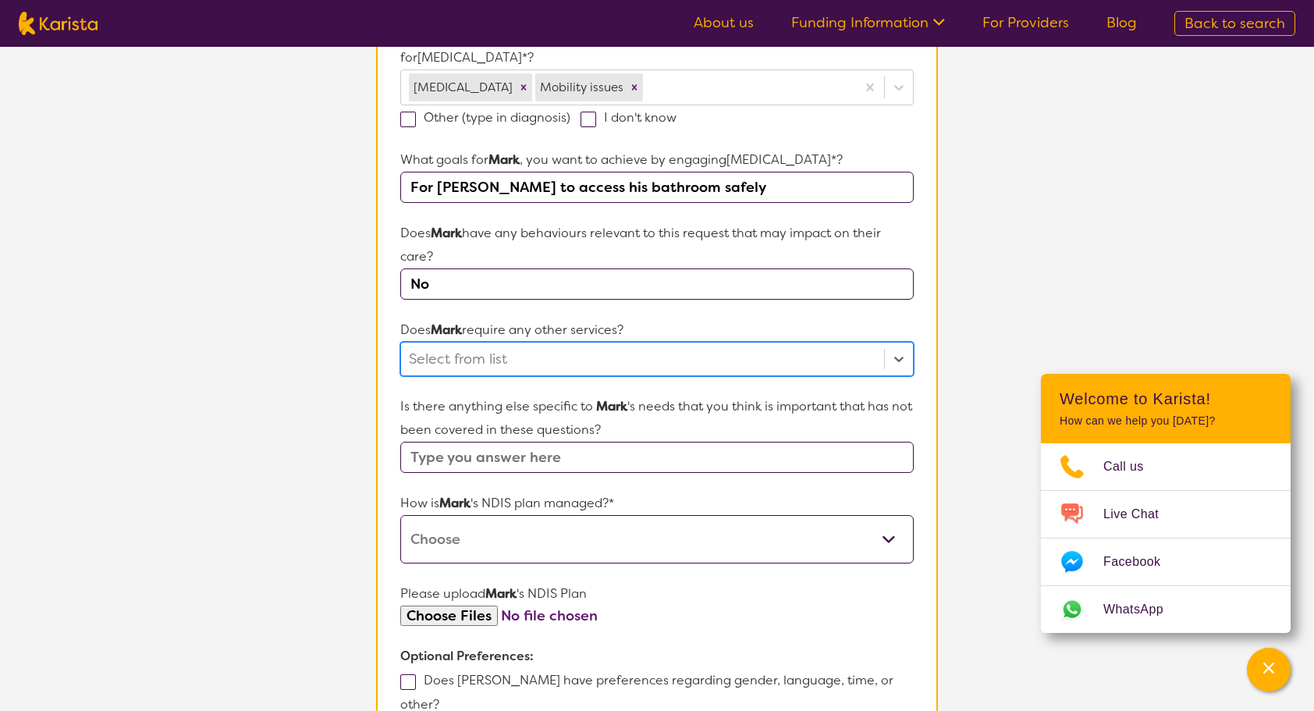
click at [422, 452] on input "text" at bounding box center [656, 457] width 513 height 31
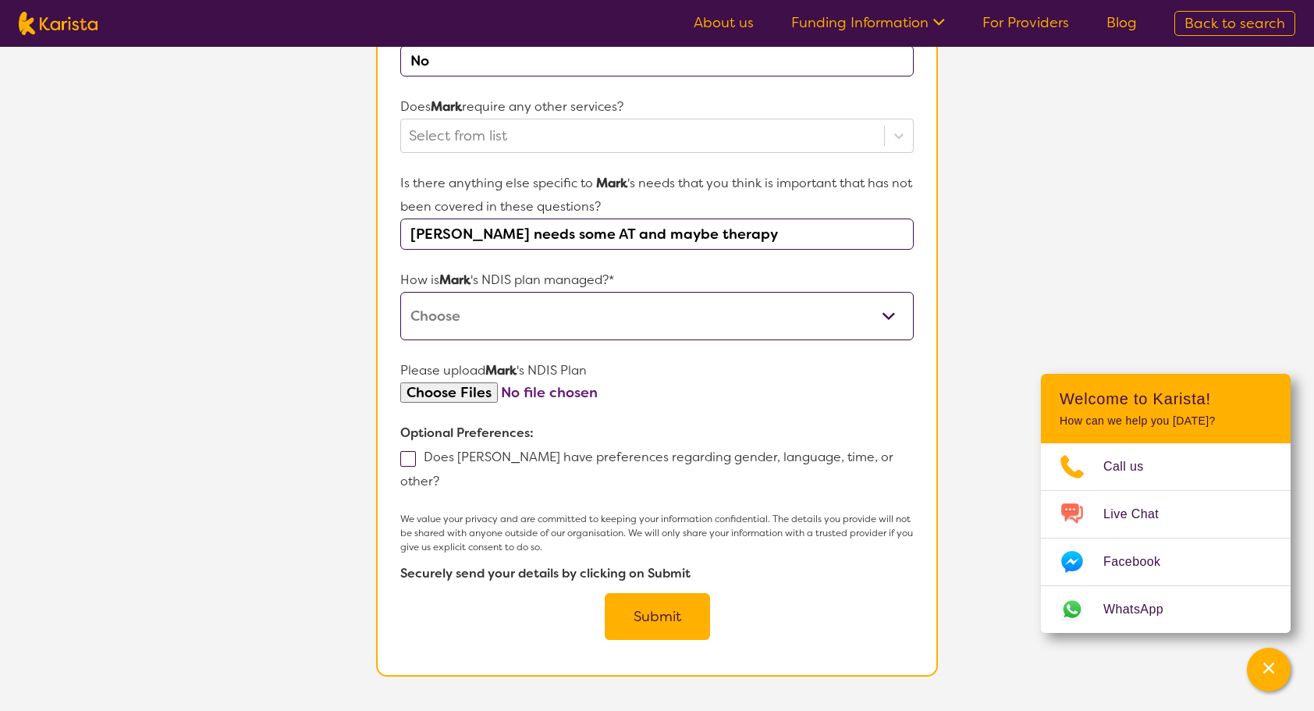
scroll to position [702, 0]
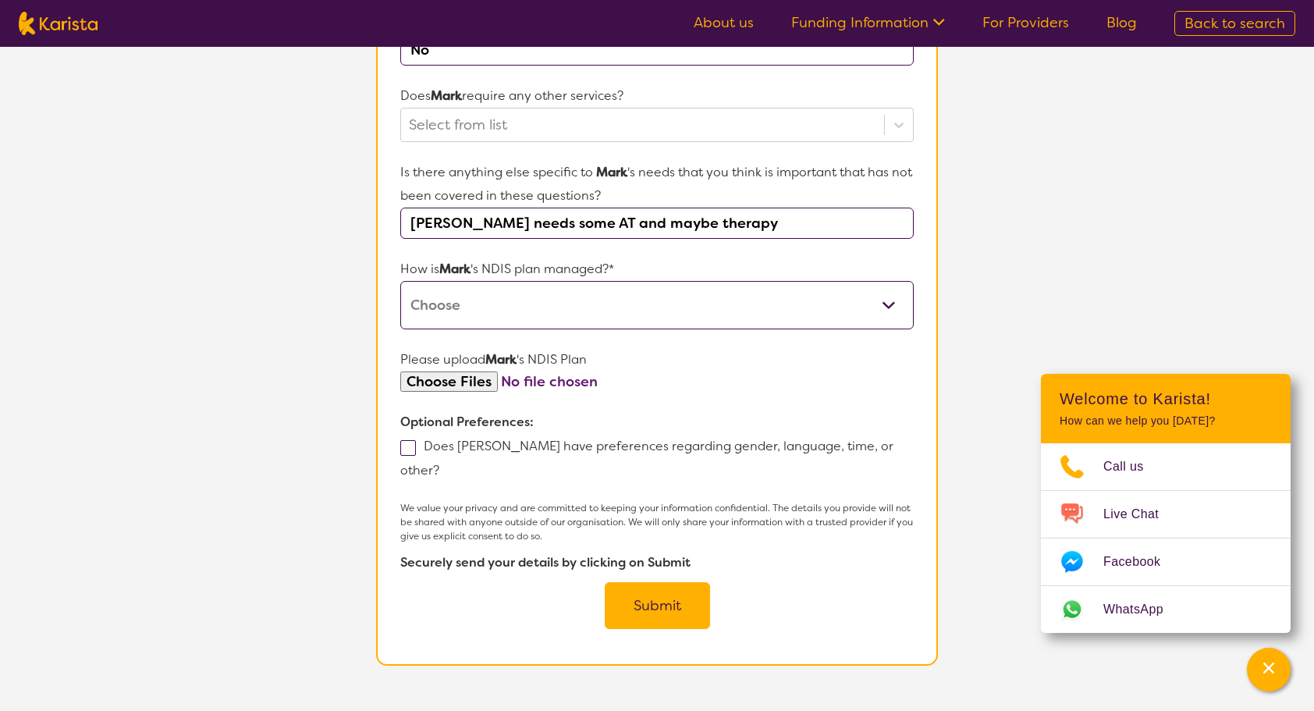
type input "[PERSON_NAME] needs some AT and maybe therapy"
click at [470, 303] on select "Self-managed NDIS plan Managed by a registered plan management provider (not th…" at bounding box center [656, 305] width 513 height 48
select select "Plan Managed"
click at [400, 281] on select "Self-managed NDIS plan Managed by a registered plan management provider (not th…" at bounding box center [656, 305] width 513 height 48
click at [448, 384] on input "file" at bounding box center [656, 381] width 513 height 21
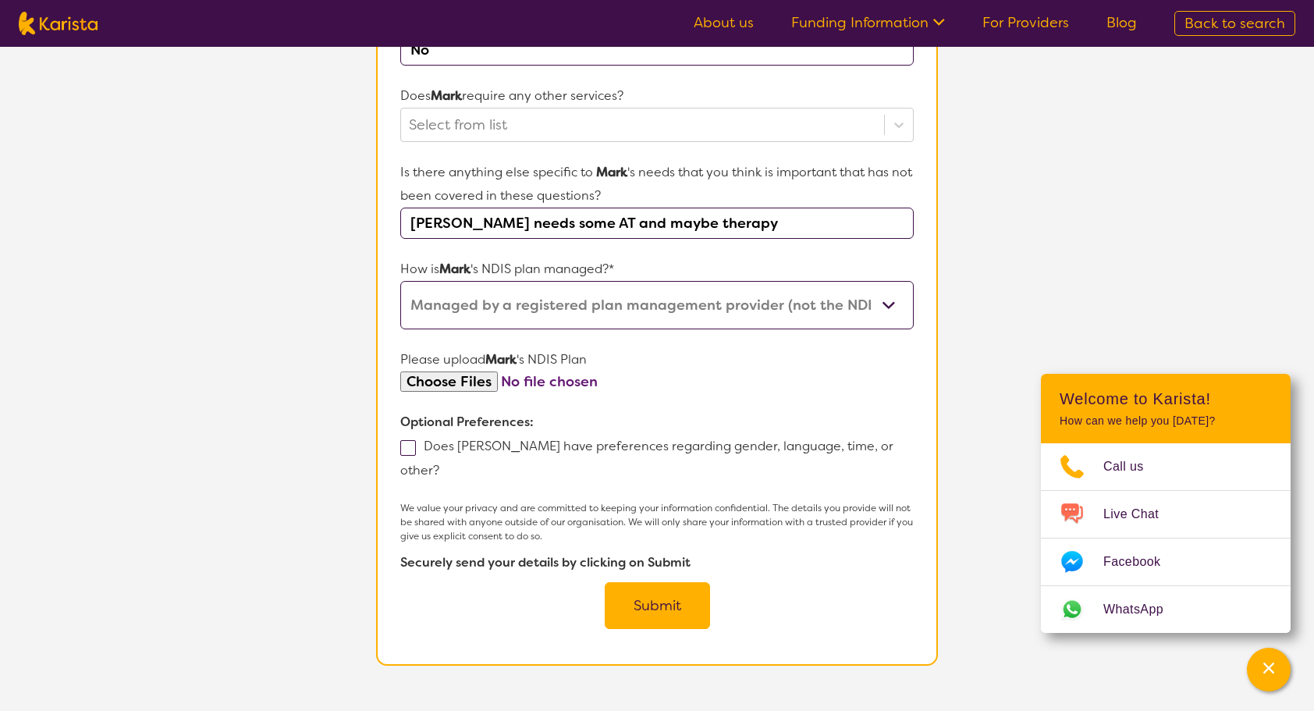
type input "C:\fakepath\Mark Plan approval letter.pdf"
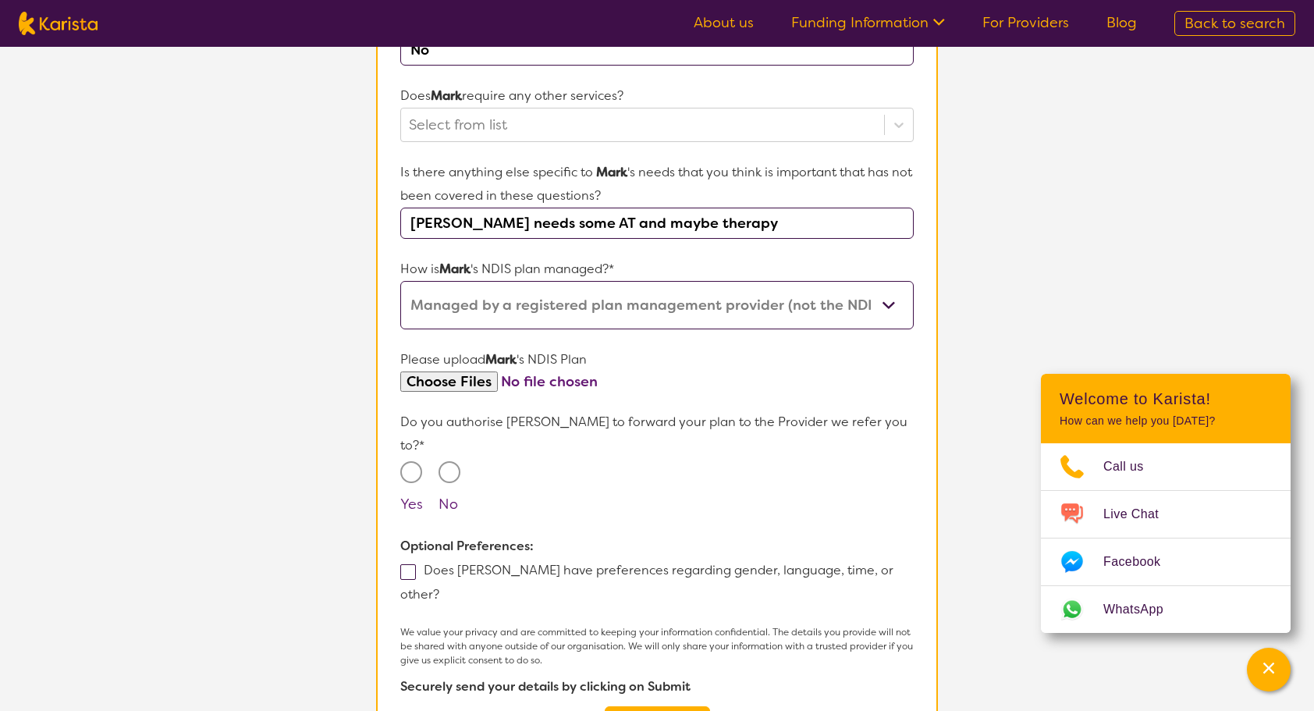
click at [409, 461] on input "Yes" at bounding box center [411, 472] width 22 height 22
radio input "true"
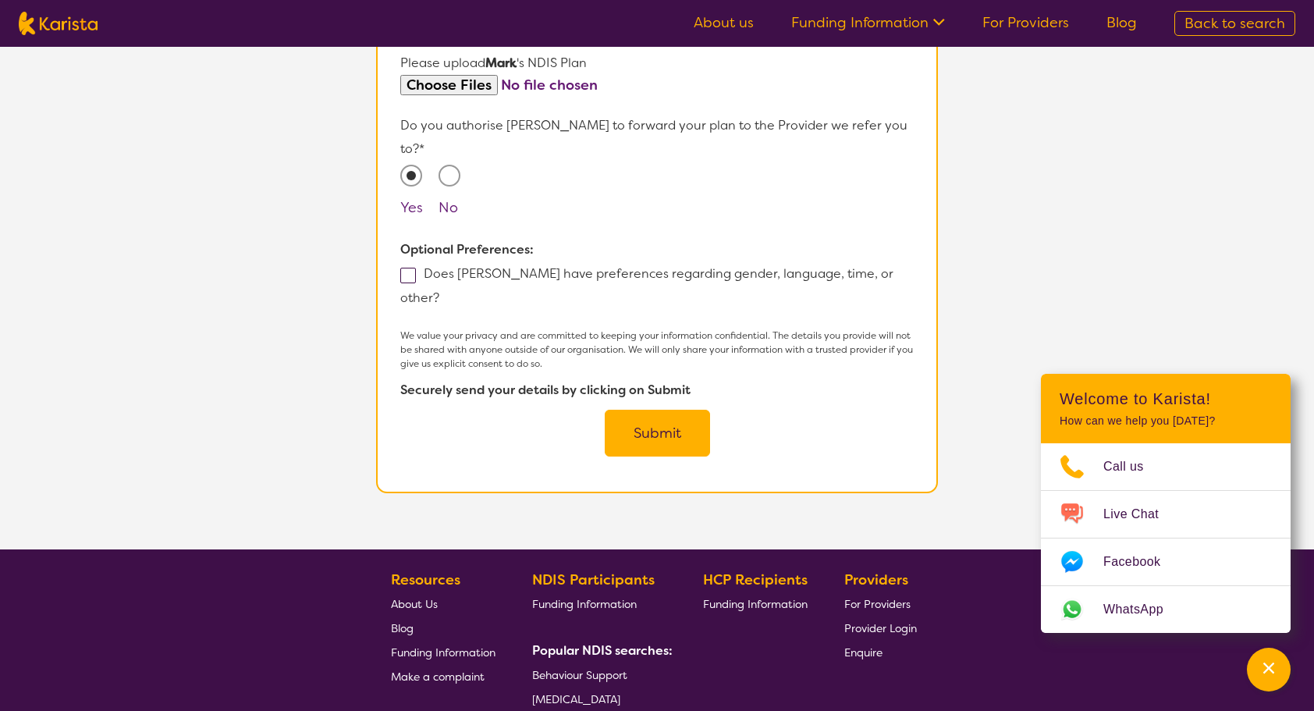
scroll to position [1014, 0]
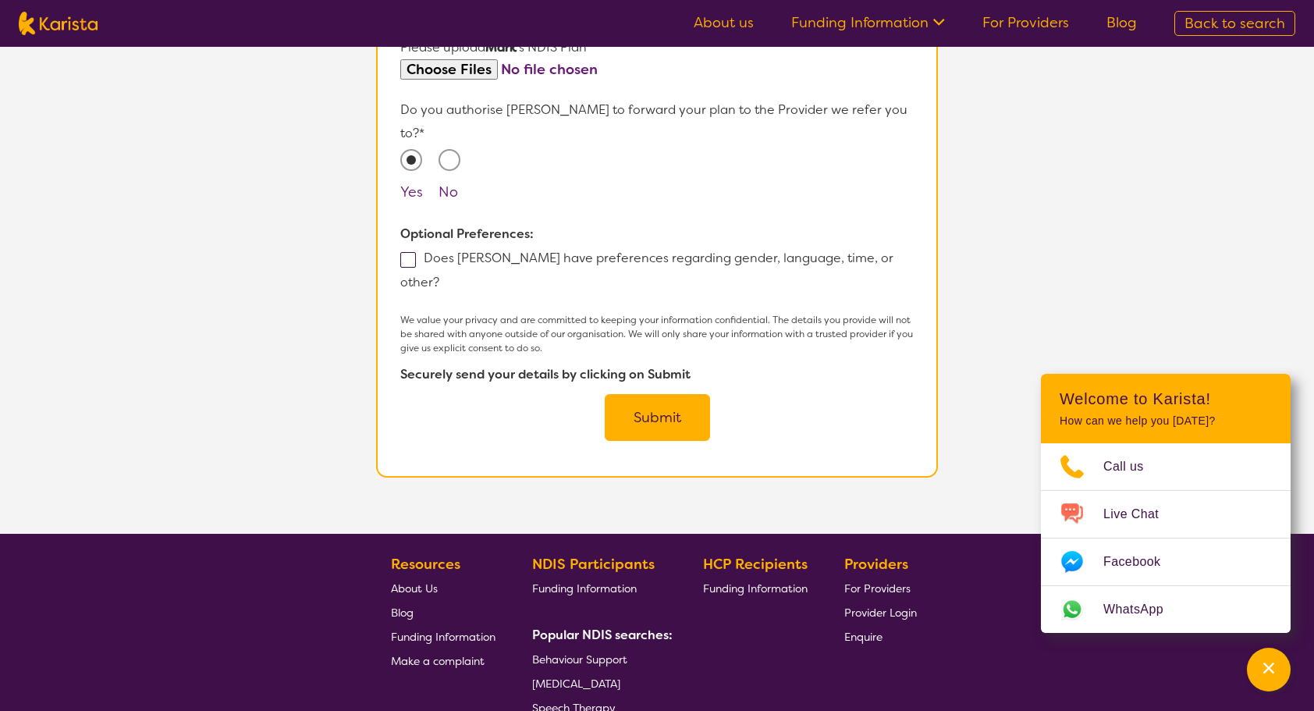
click at [641, 394] on button "Submit" at bounding box center [657, 417] width 105 height 47
